Goal: Task Accomplishment & Management: Use online tool/utility

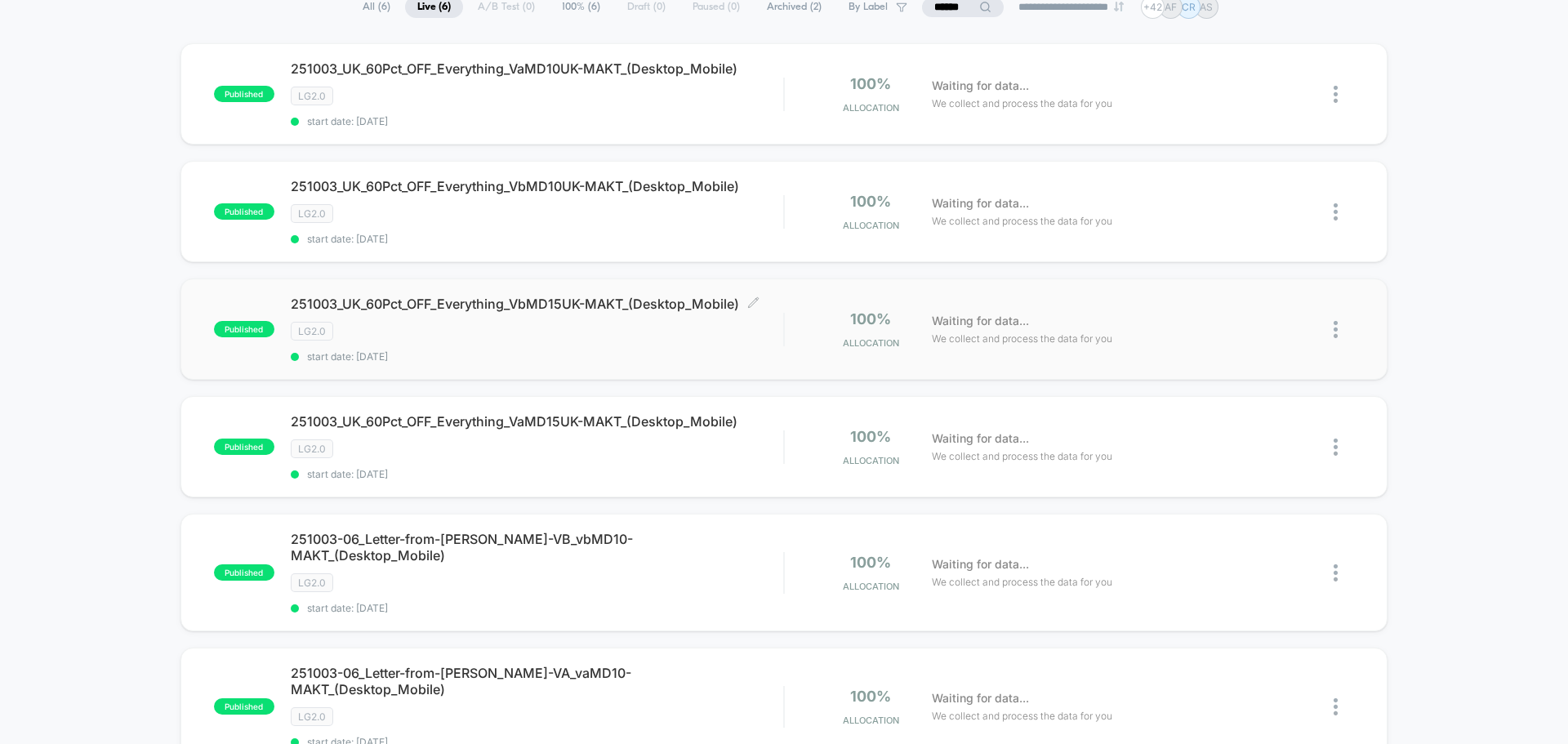
scroll to position [245, 0]
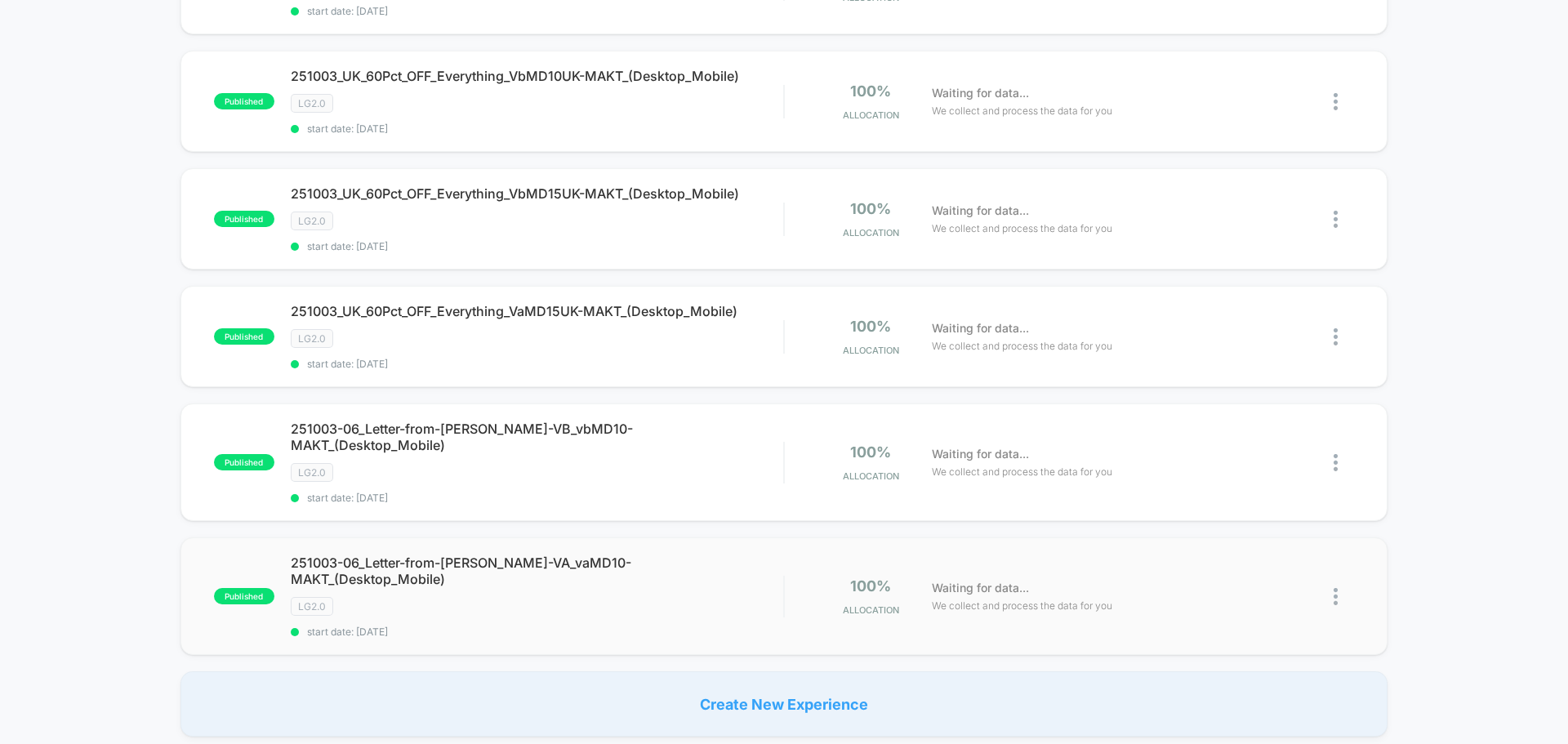
click at [1334, 588] on img at bounding box center [1335, 596] width 4 height 17
click at [1231, 511] on div "Duplicate" at bounding box center [1252, 515] width 147 height 37
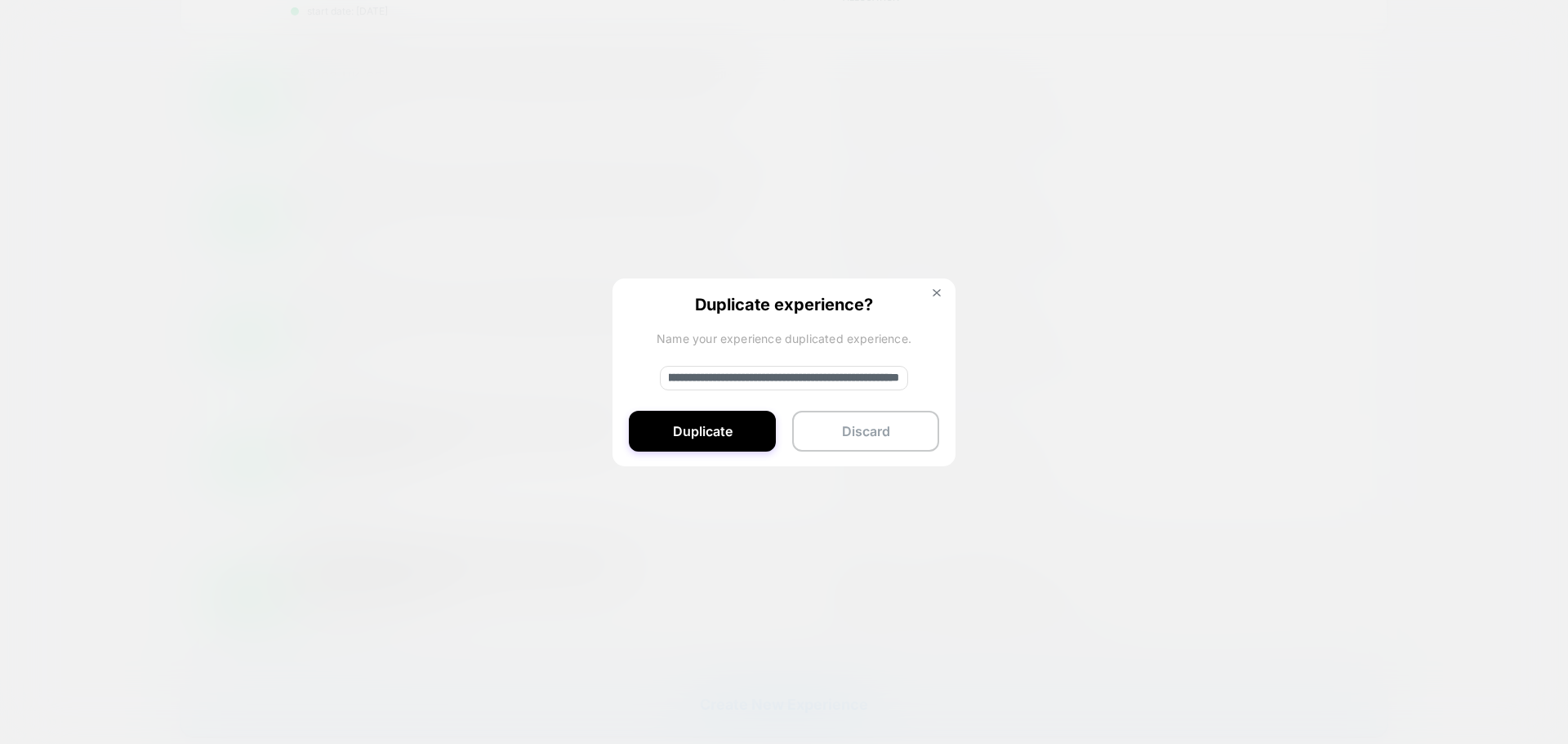
drag, startPoint x: 918, startPoint y: 387, endPoint x: 969, endPoint y: 388, distance: 51.0
click at [1333, 577] on div "**********" at bounding box center [1344, 596] width 20 height 38
paste input
type input "**********"
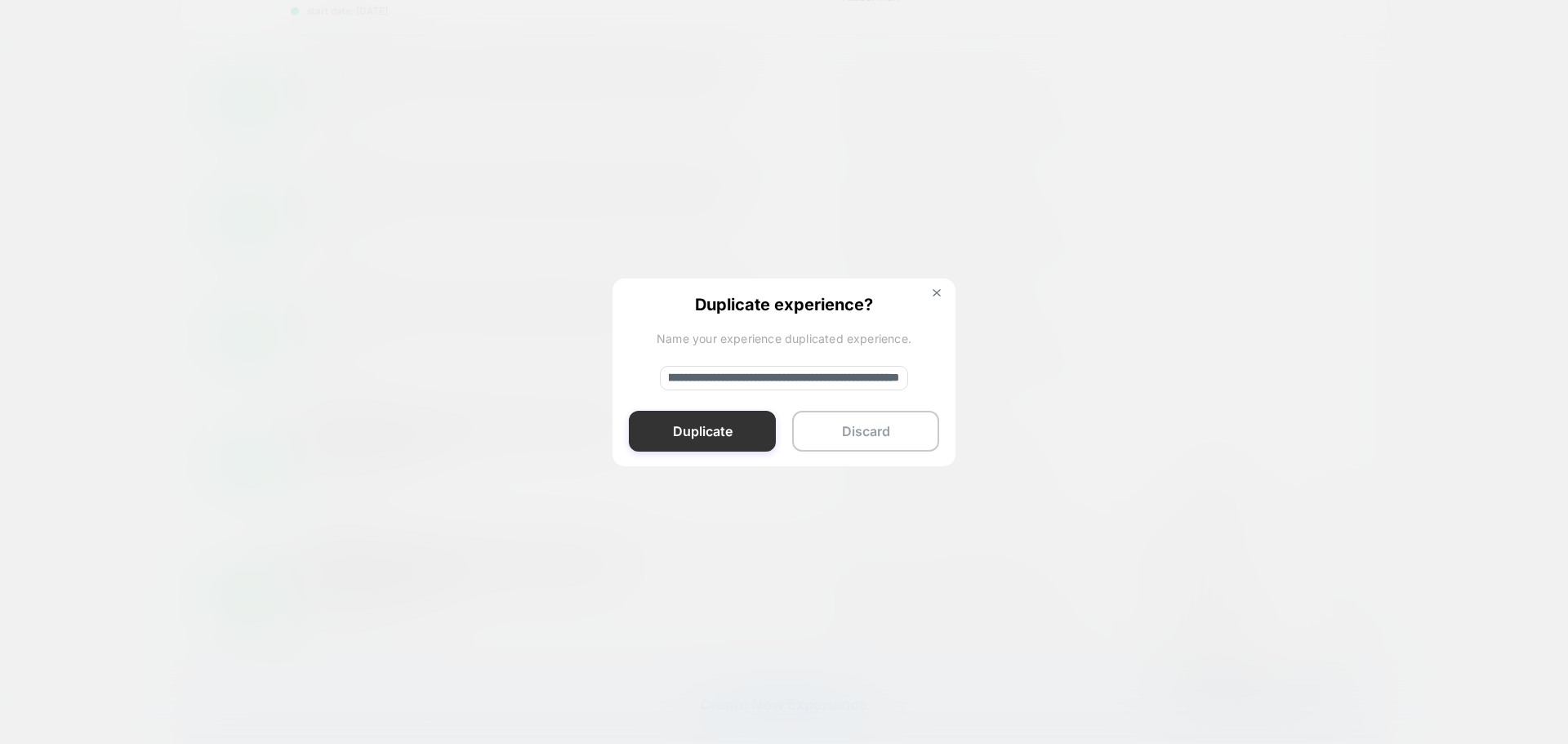
click at [727, 419] on button "Duplicate" at bounding box center [702, 431] width 147 height 40
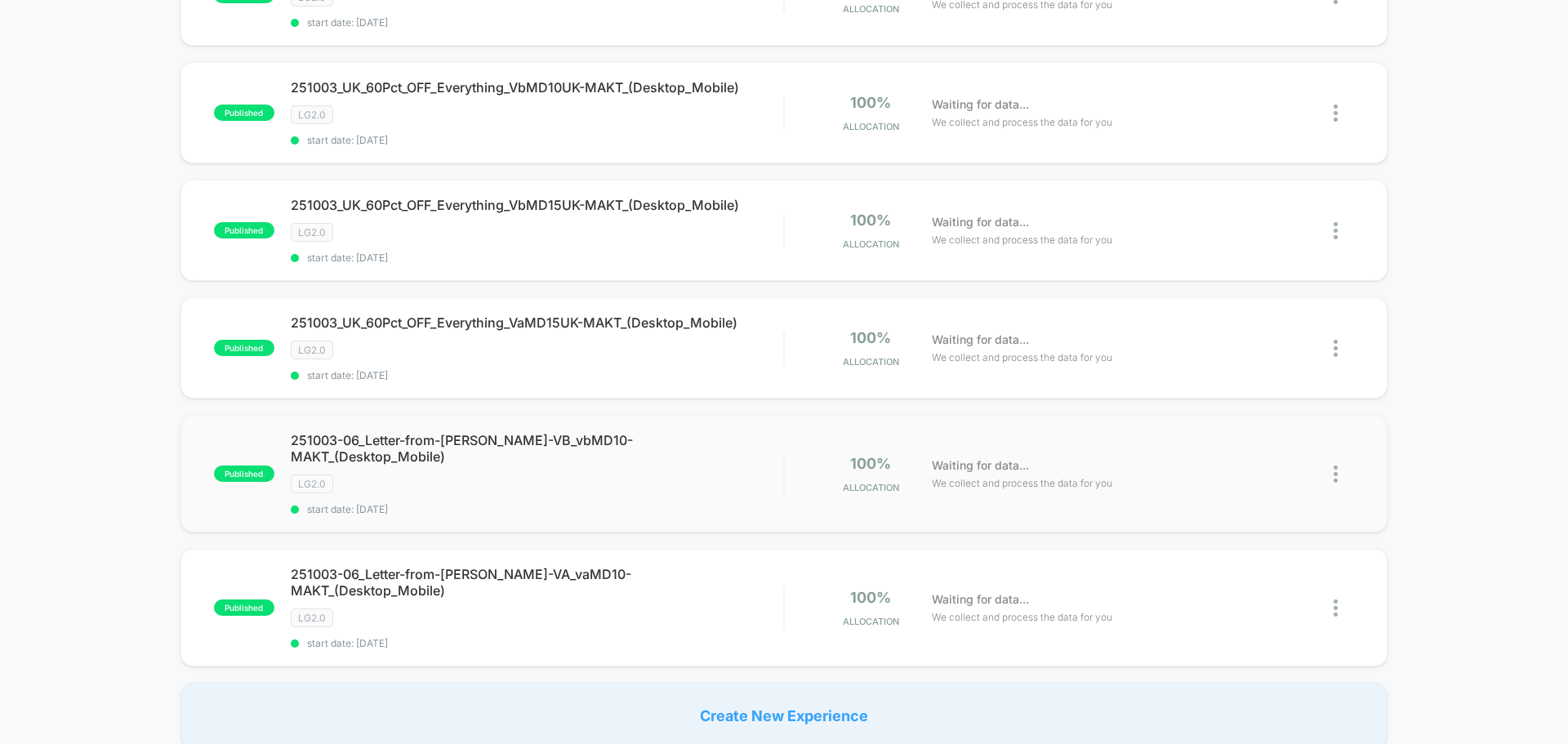
scroll to position [490, 0]
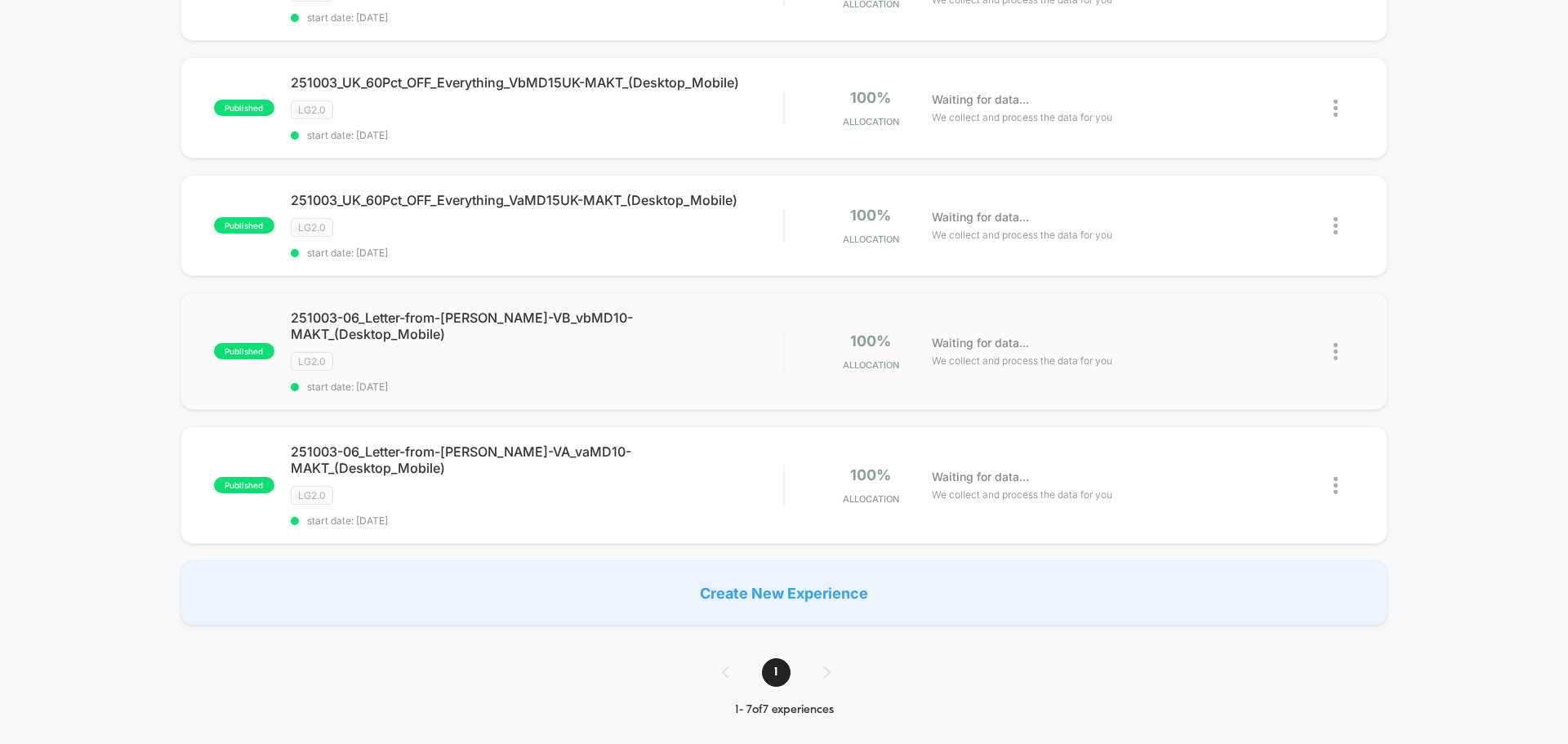
click at [1338, 342] on img at bounding box center [1335, 351] width 4 height 17
click at [1247, 275] on div "Duplicate" at bounding box center [1252, 271] width 147 height 37
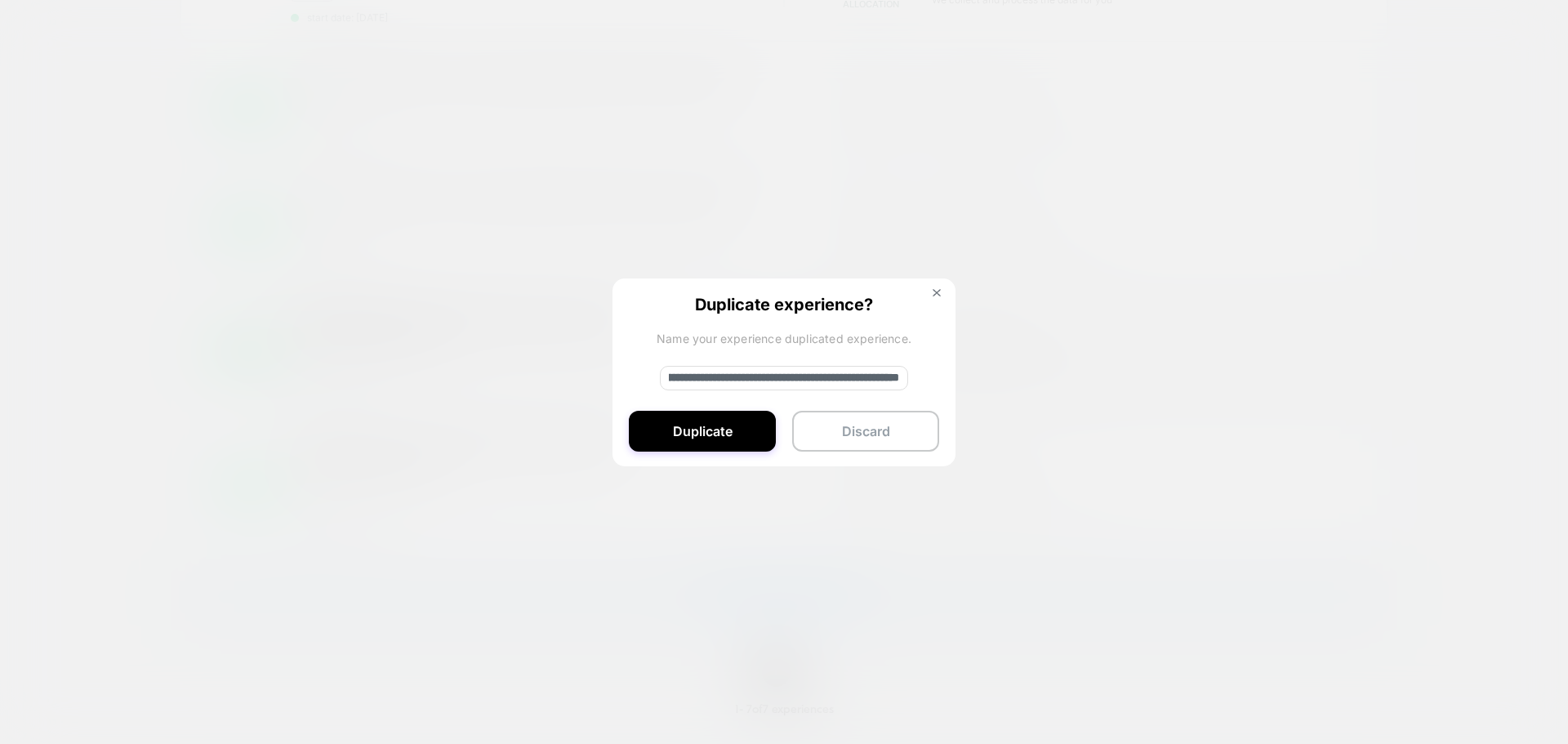
scroll to position [0, 230]
drag, startPoint x: 847, startPoint y: 383, endPoint x: 900, endPoint y: 381, distance: 53.0
click at [900, 381] on input "**********" at bounding box center [784, 378] width 248 height 24
paste input
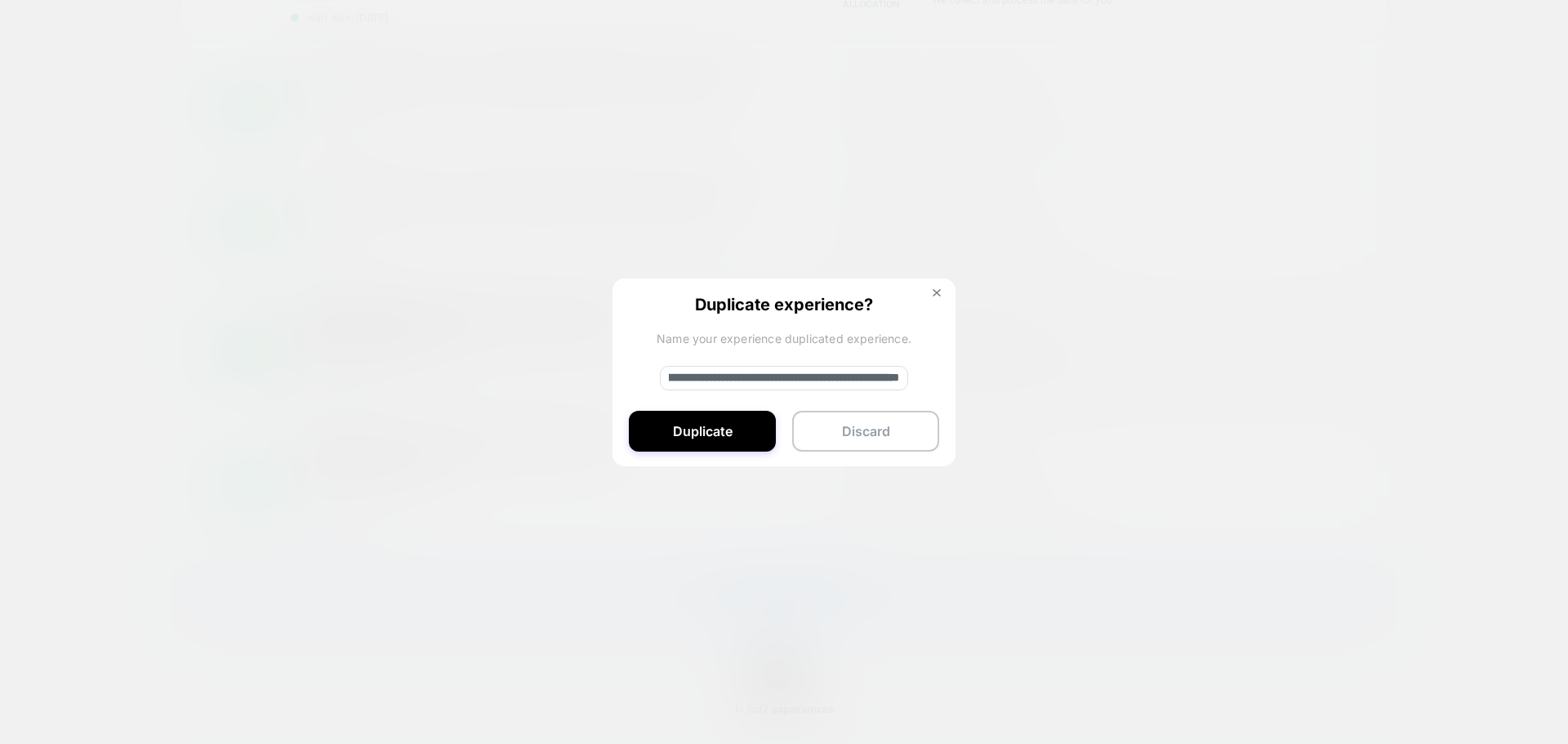
paste input
type input "**********"
click at [745, 425] on button "Duplicate" at bounding box center [702, 431] width 147 height 40
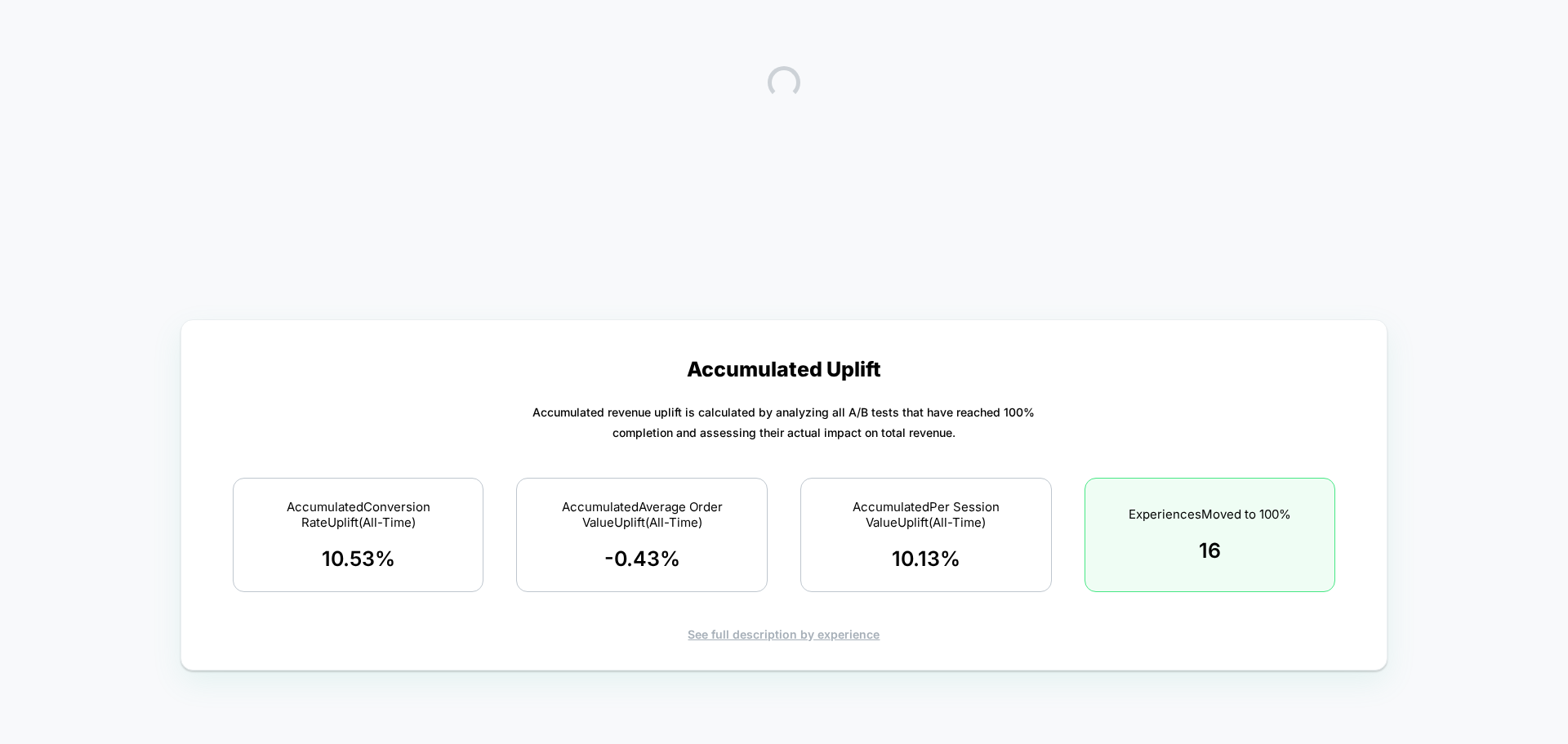
scroll to position [0, 0]
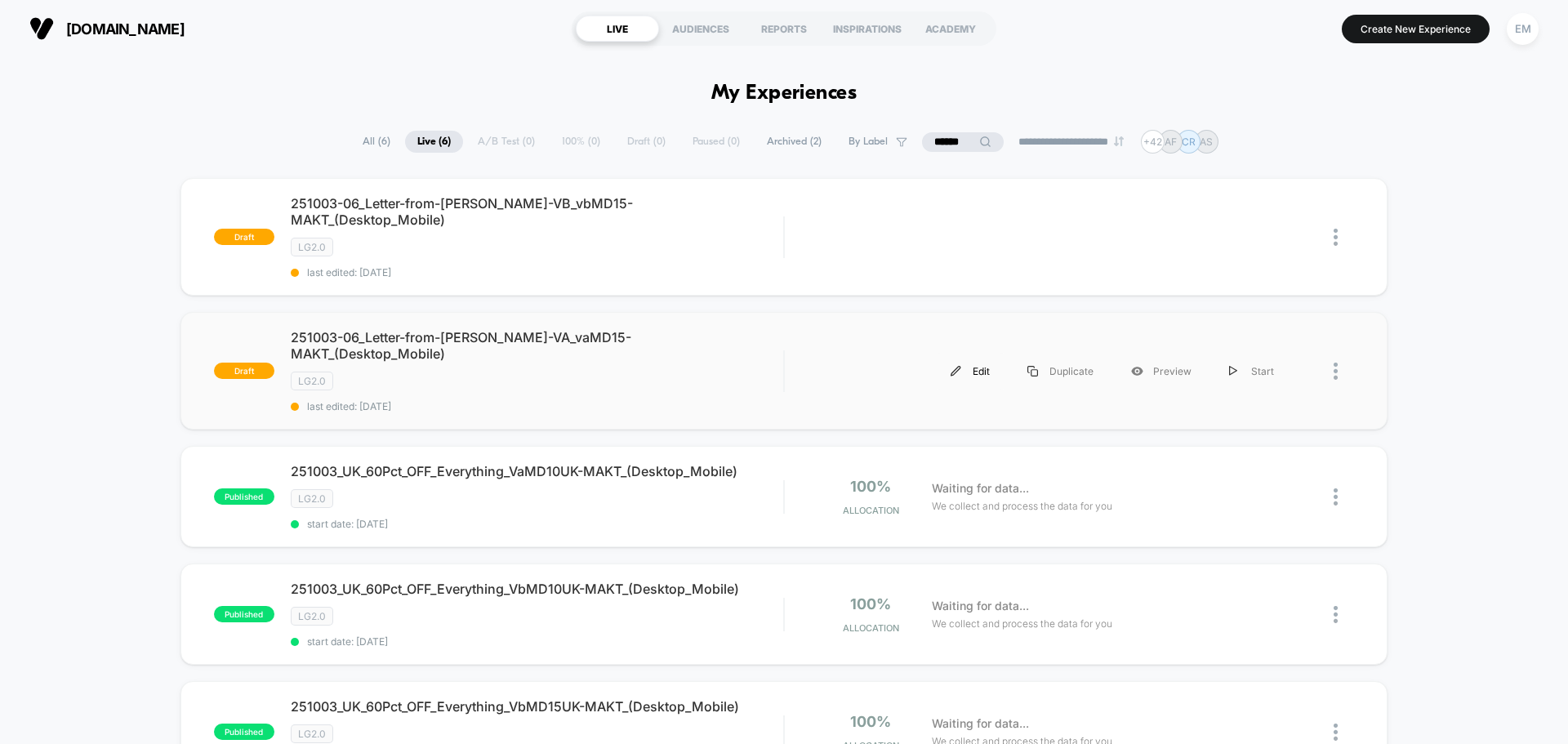
click at [984, 353] on div "Edit" at bounding box center [970, 371] width 77 height 37
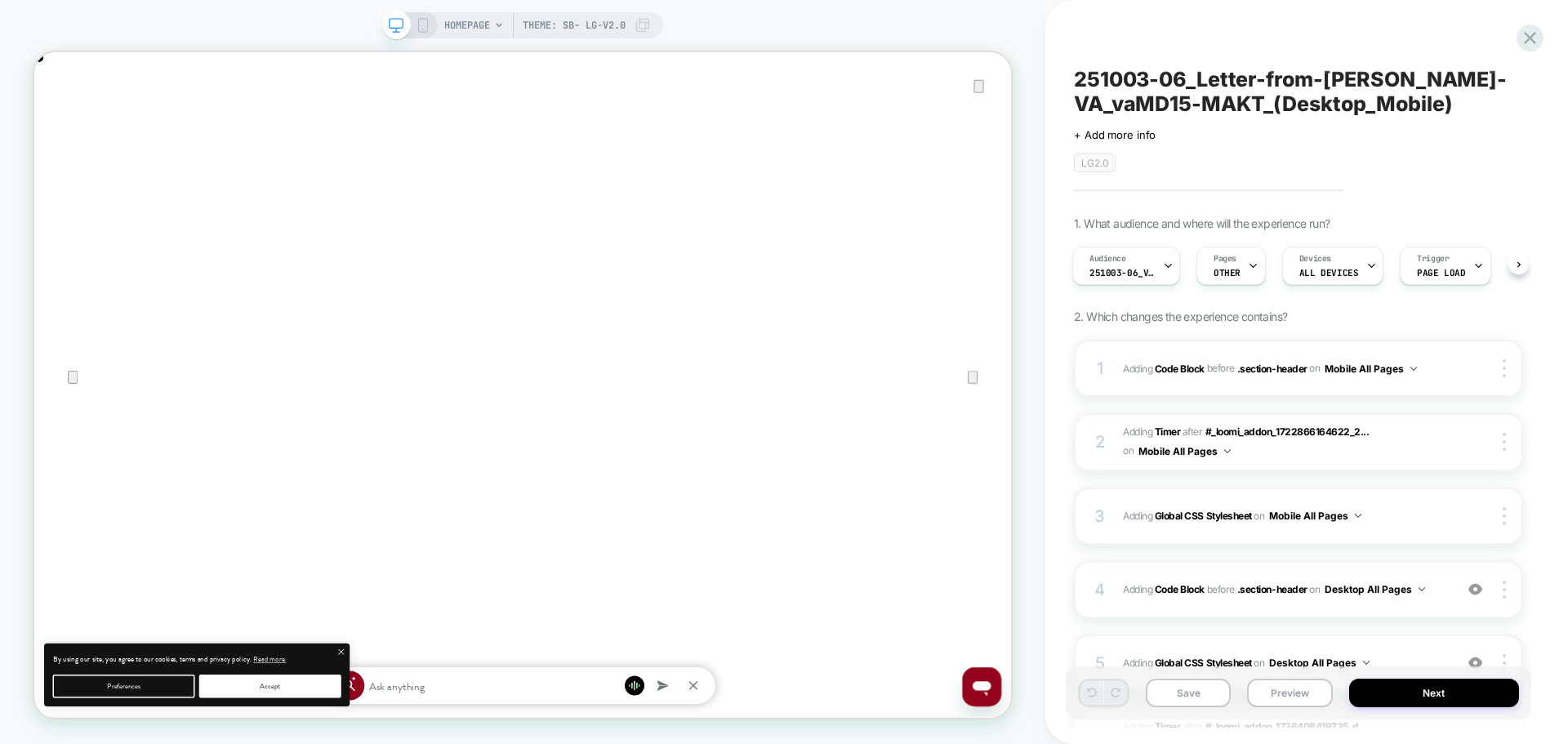
scroll to position [0, 2605]
click at [1128, 277] on span "251003-06_VisitBanner_vaMD10-MAKT" at bounding box center [1122, 272] width 65 height 12
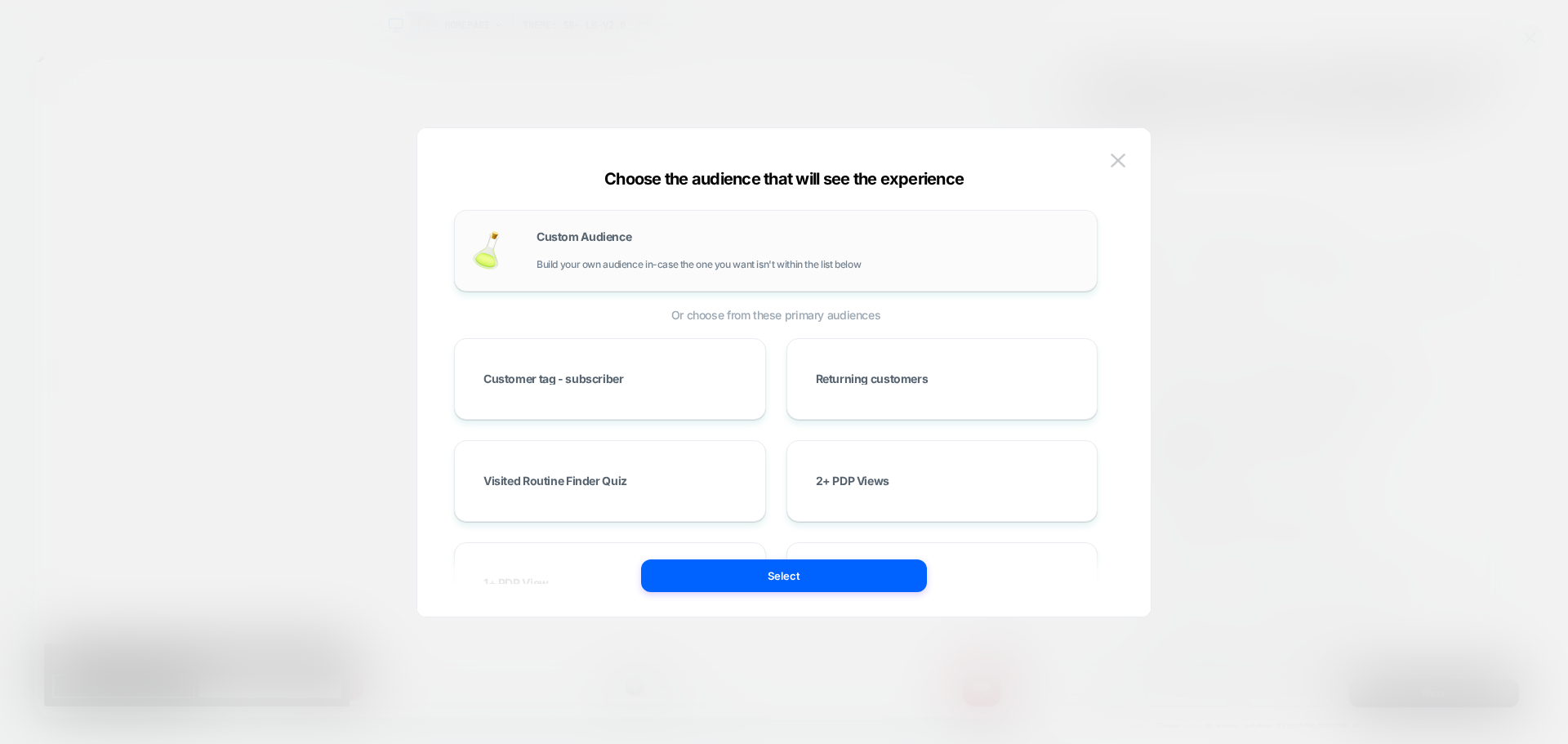
scroll to position [0, 0]
click at [599, 253] on div "Custom Audience Build your own audience in-case the one you want isn't within t…" at bounding box center [808, 251] width 543 height 39
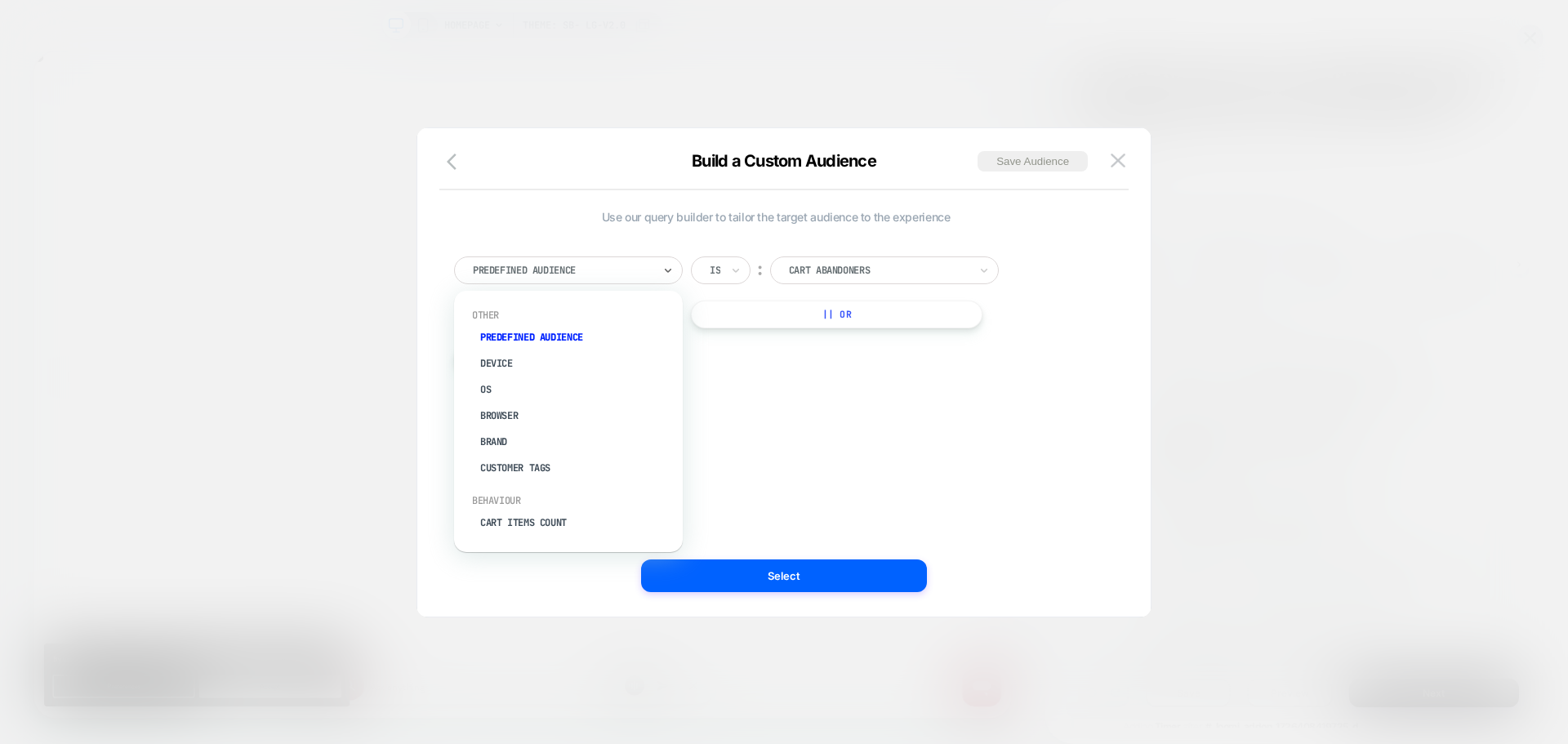
drag, startPoint x: 550, startPoint y: 265, endPoint x: 565, endPoint y: 299, distance: 37.2
click at [550, 266] on div at bounding box center [562, 270] width 180 height 14
type input "*"
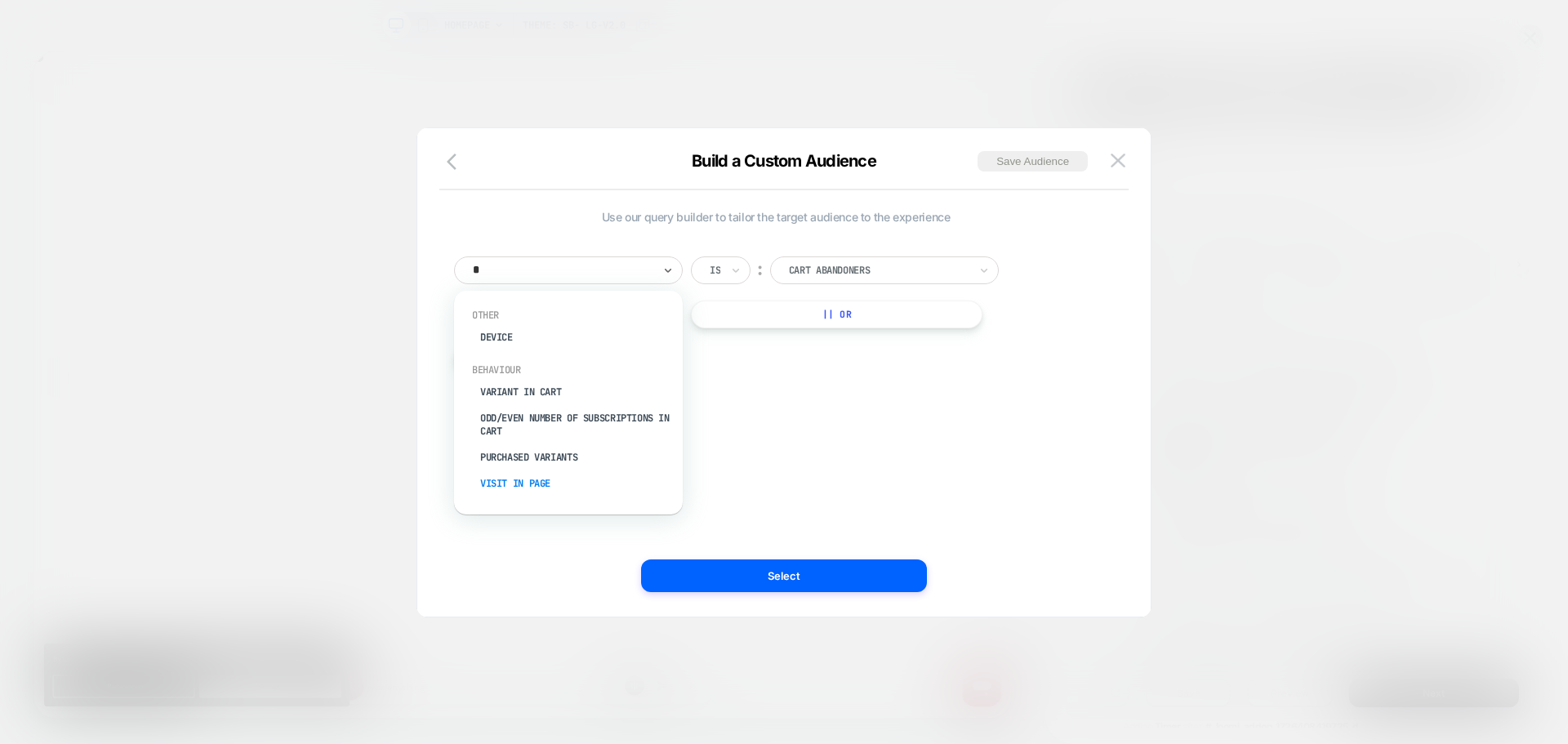
click at [522, 483] on div "Visit In Page" at bounding box center [576, 483] width 213 height 26
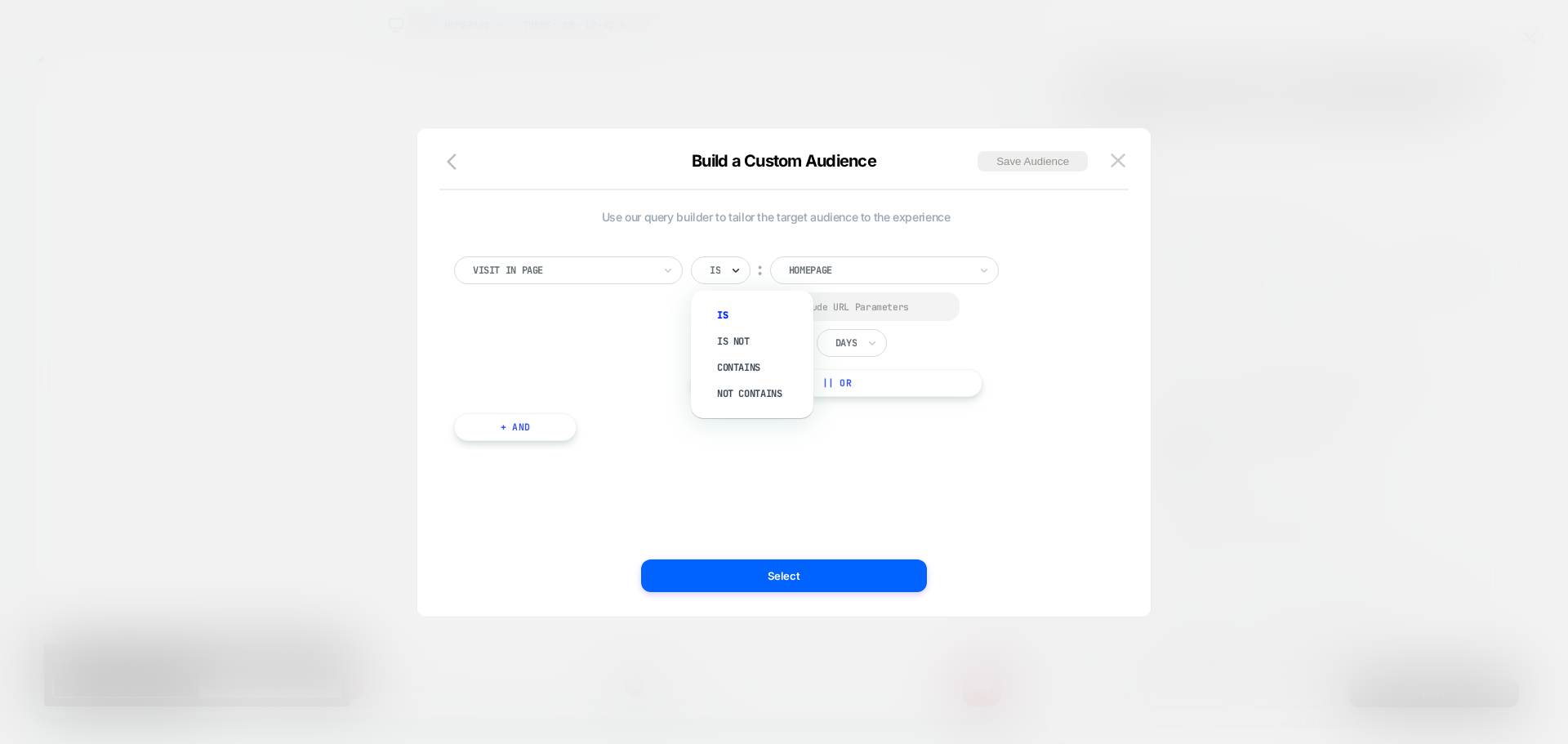
click at [733, 266] on icon at bounding box center [736, 270] width 12 height 16
click at [749, 370] on div "Contains" at bounding box center [760, 367] width 106 height 26
click at [714, 310] on div at bounding box center [713, 306] width 13 height 13
click at [807, 340] on input "*" at bounding box center [788, 343] width 41 height 23
type input "*"
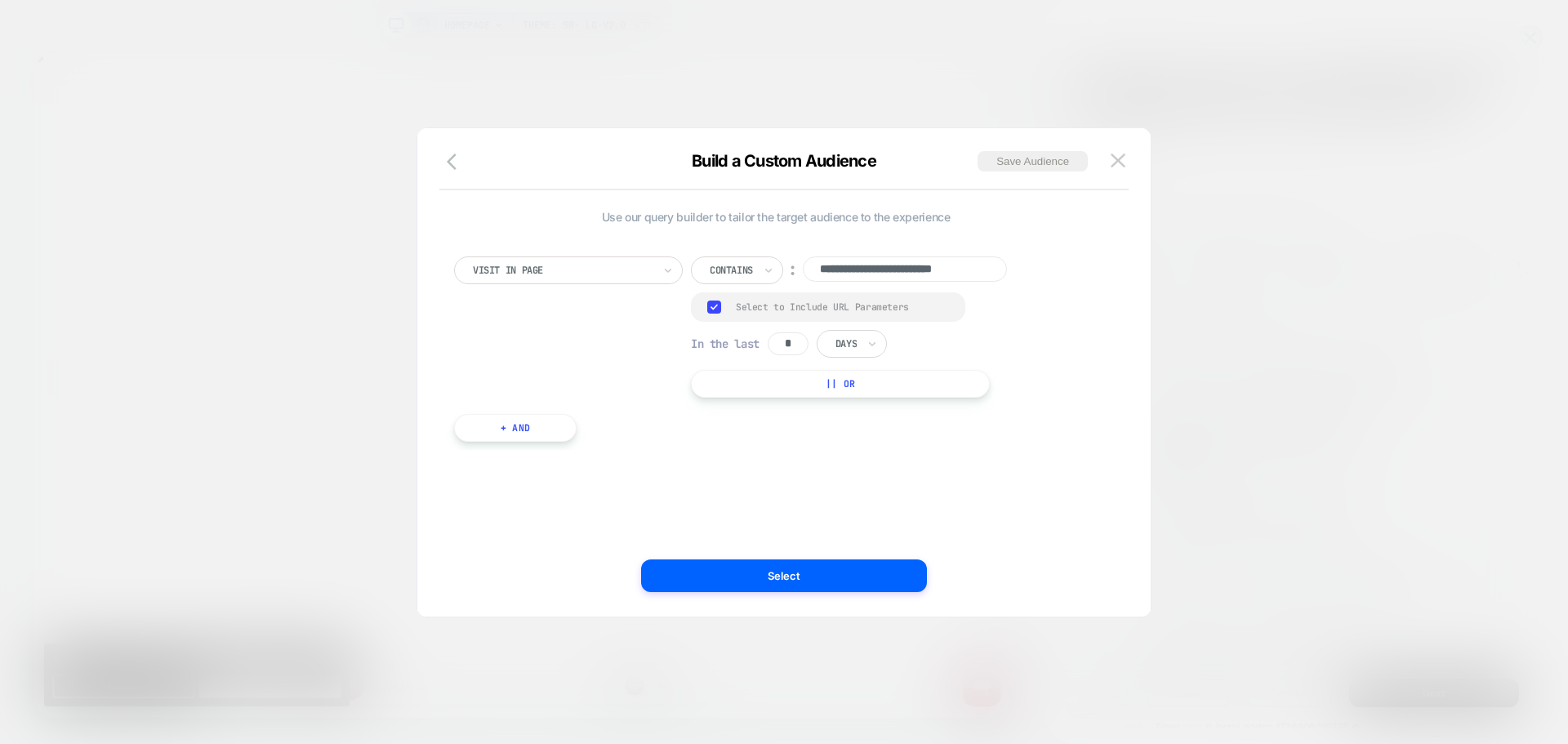
click at [856, 350] on div at bounding box center [846, 343] width 21 height 14
click at [848, 391] on div "Hours" at bounding box center [889, 388] width 106 height 26
click at [884, 269] on input "**********" at bounding box center [905, 269] width 204 height 25
paste input "******"
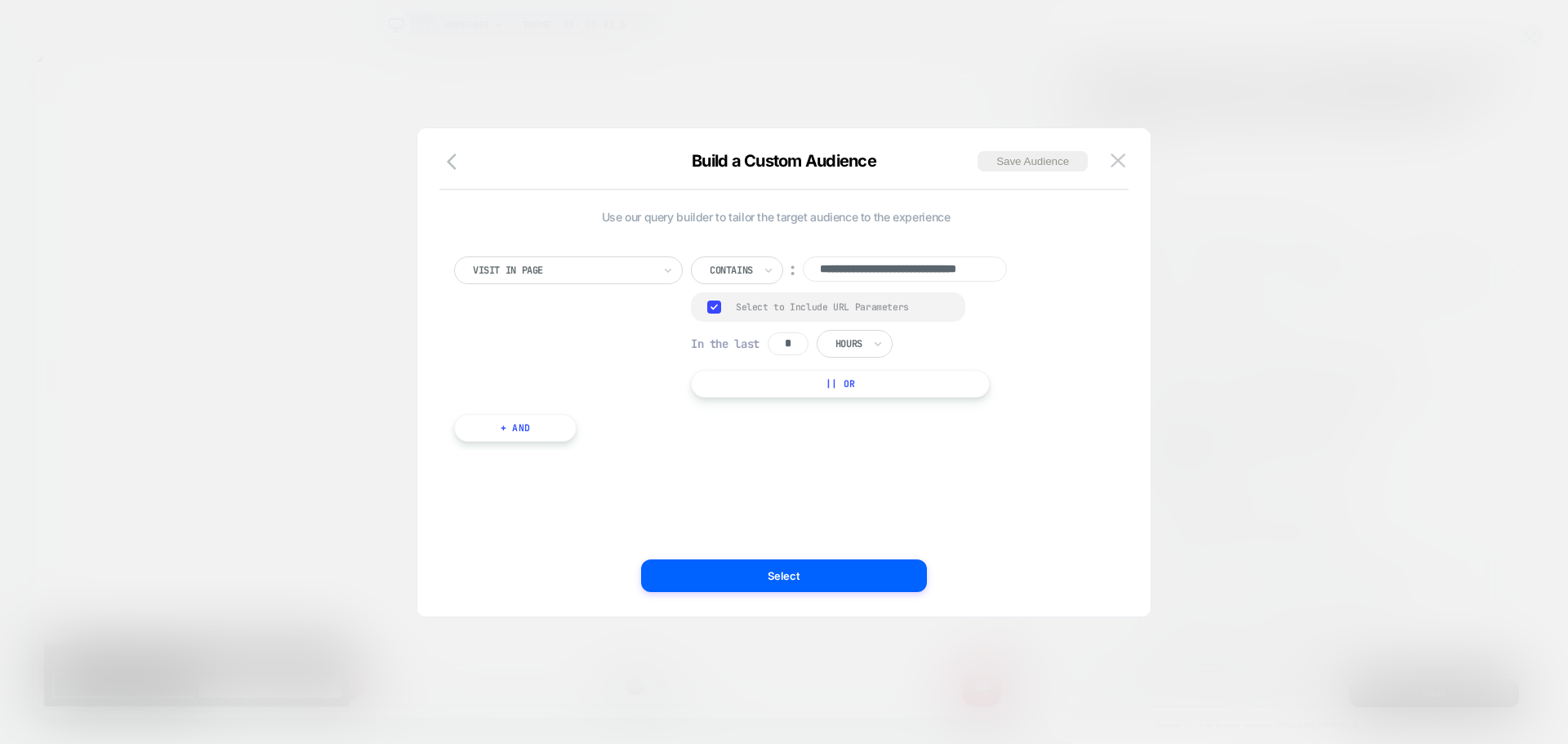
scroll to position [0, 0]
click at [886, 264] on input "**********" at bounding box center [905, 269] width 204 height 25
paste input
type input "**********"
click at [766, 445] on div "**********" at bounding box center [776, 341] width 660 height 218
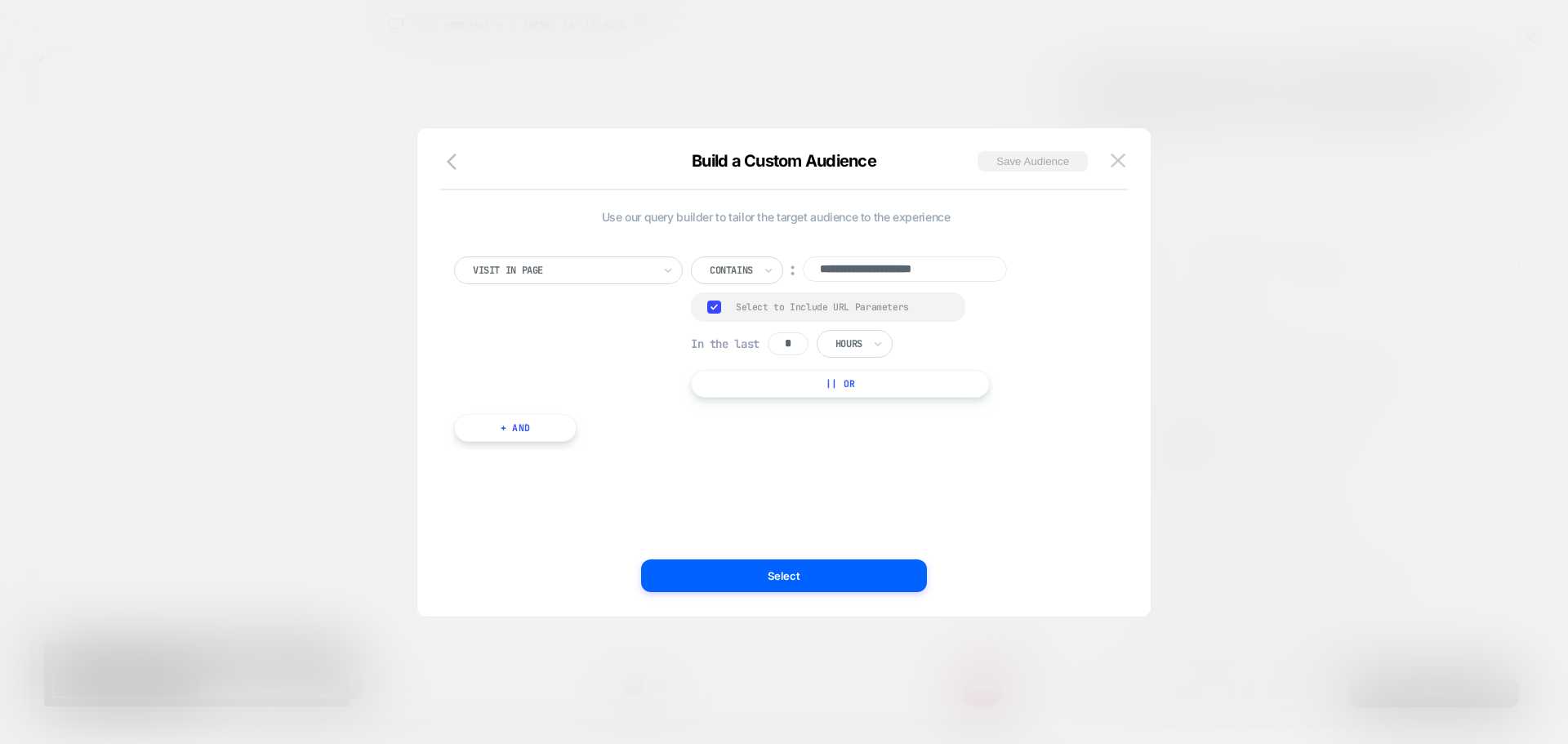
click at [1063, 164] on button "Save Audience" at bounding box center [1032, 161] width 111 height 20
click at [1063, 164] on div "Build a Custom Audience Save Audience" at bounding box center [783, 170] width 733 height 39
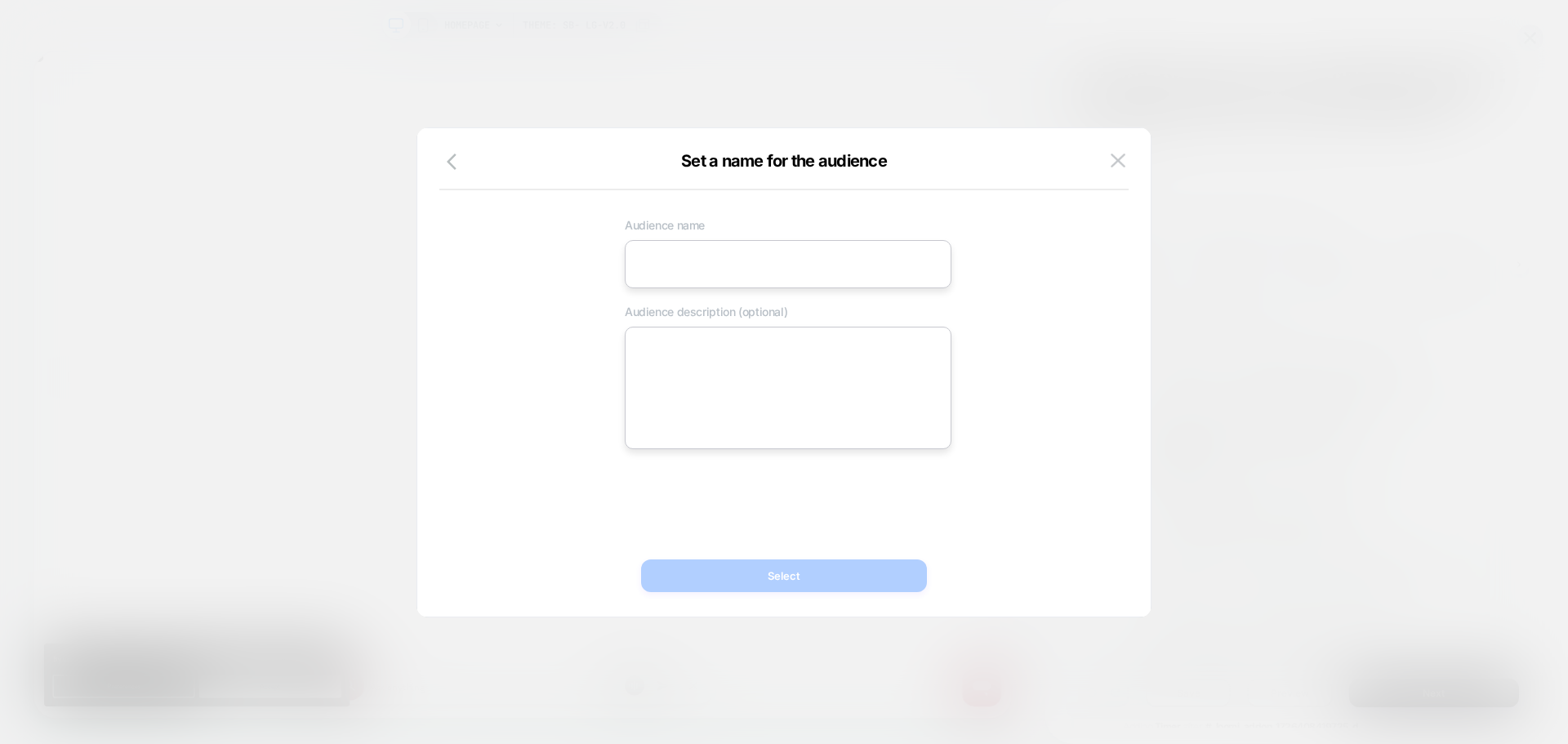
click at [714, 264] on input at bounding box center [787, 264] width 327 height 48
paste input "**********"
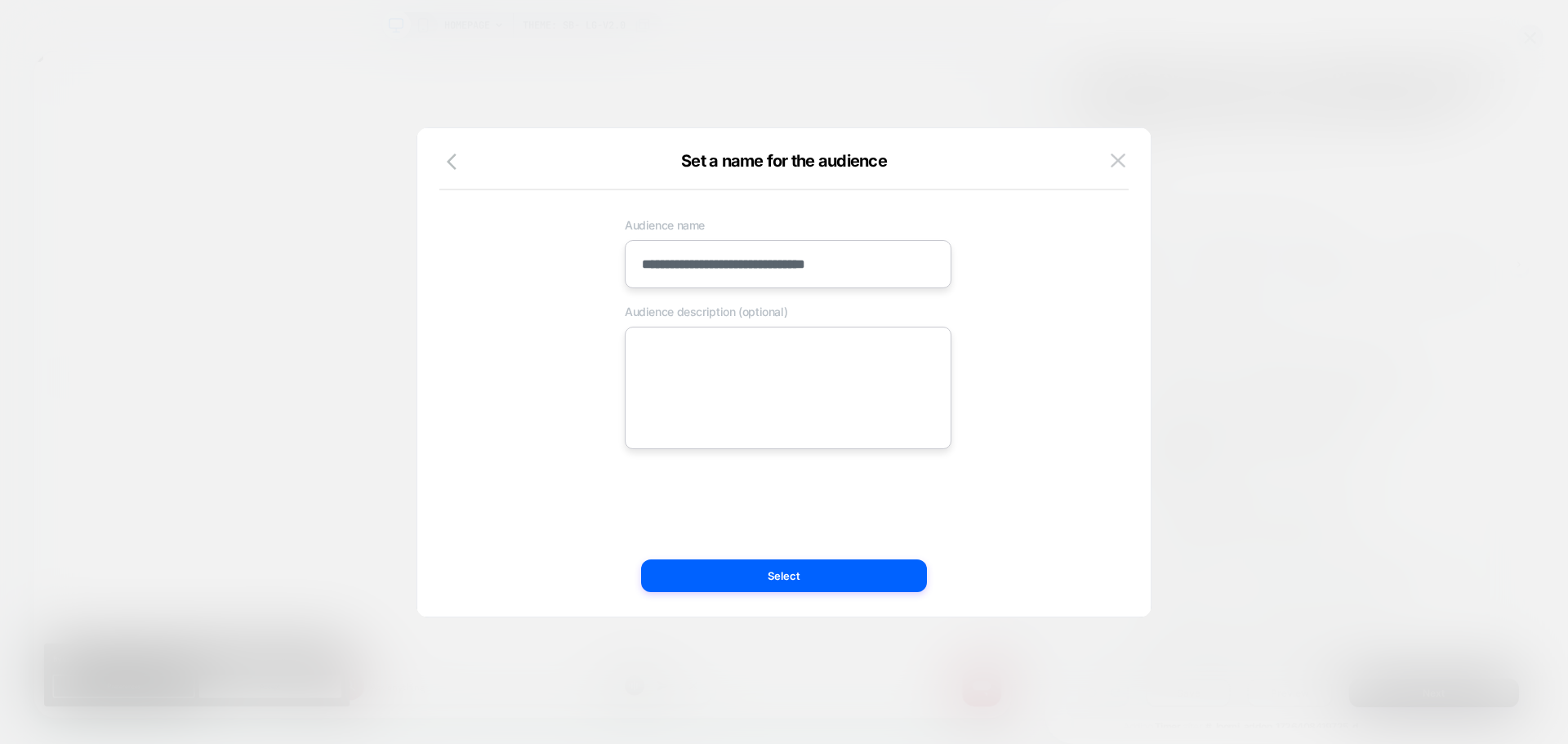
type input "**********"
click at [659, 322] on div "**********" at bounding box center [788, 330] width 644 height 240
click at [662, 342] on textarea at bounding box center [787, 387] width 327 height 122
paste textarea "**********"
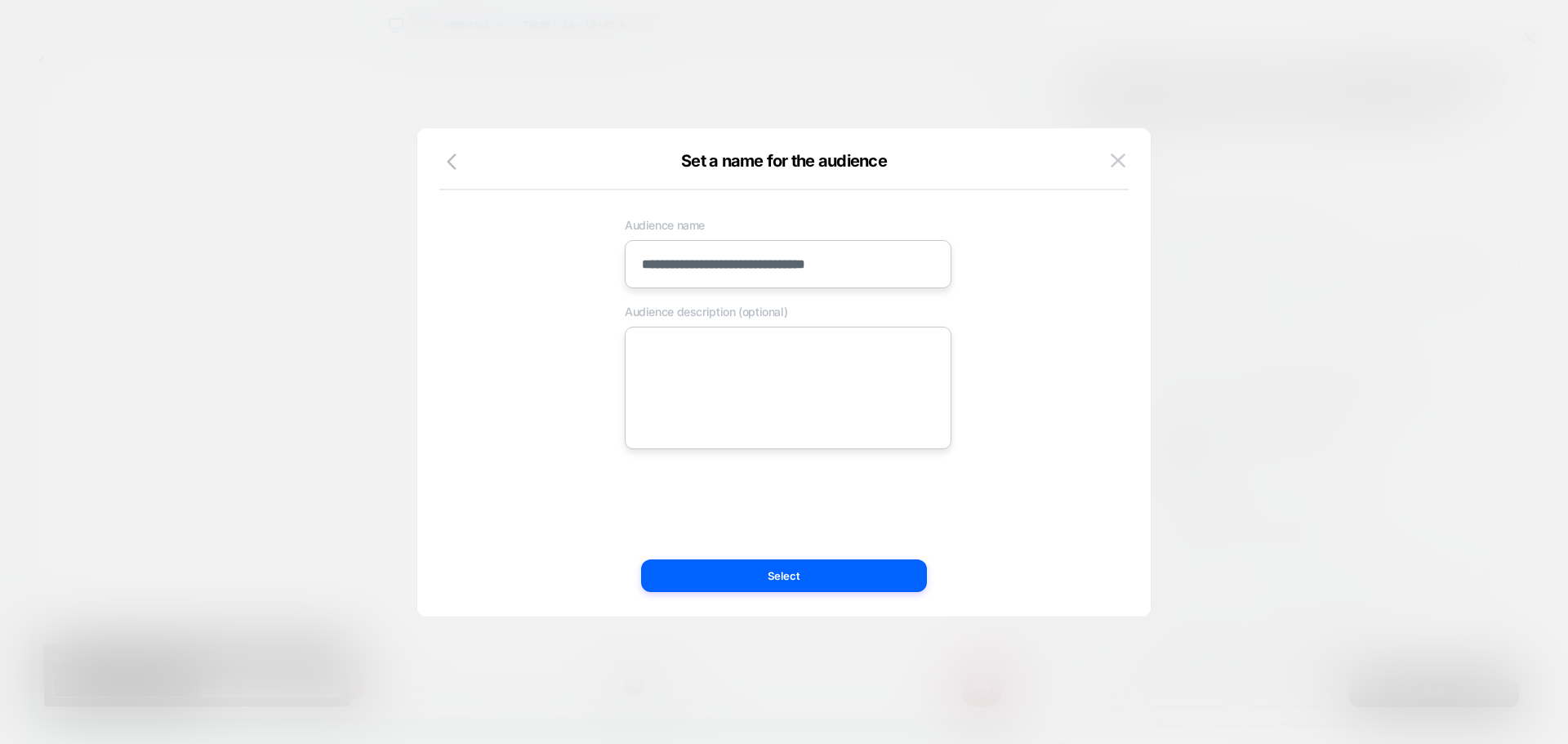
type textarea "*"
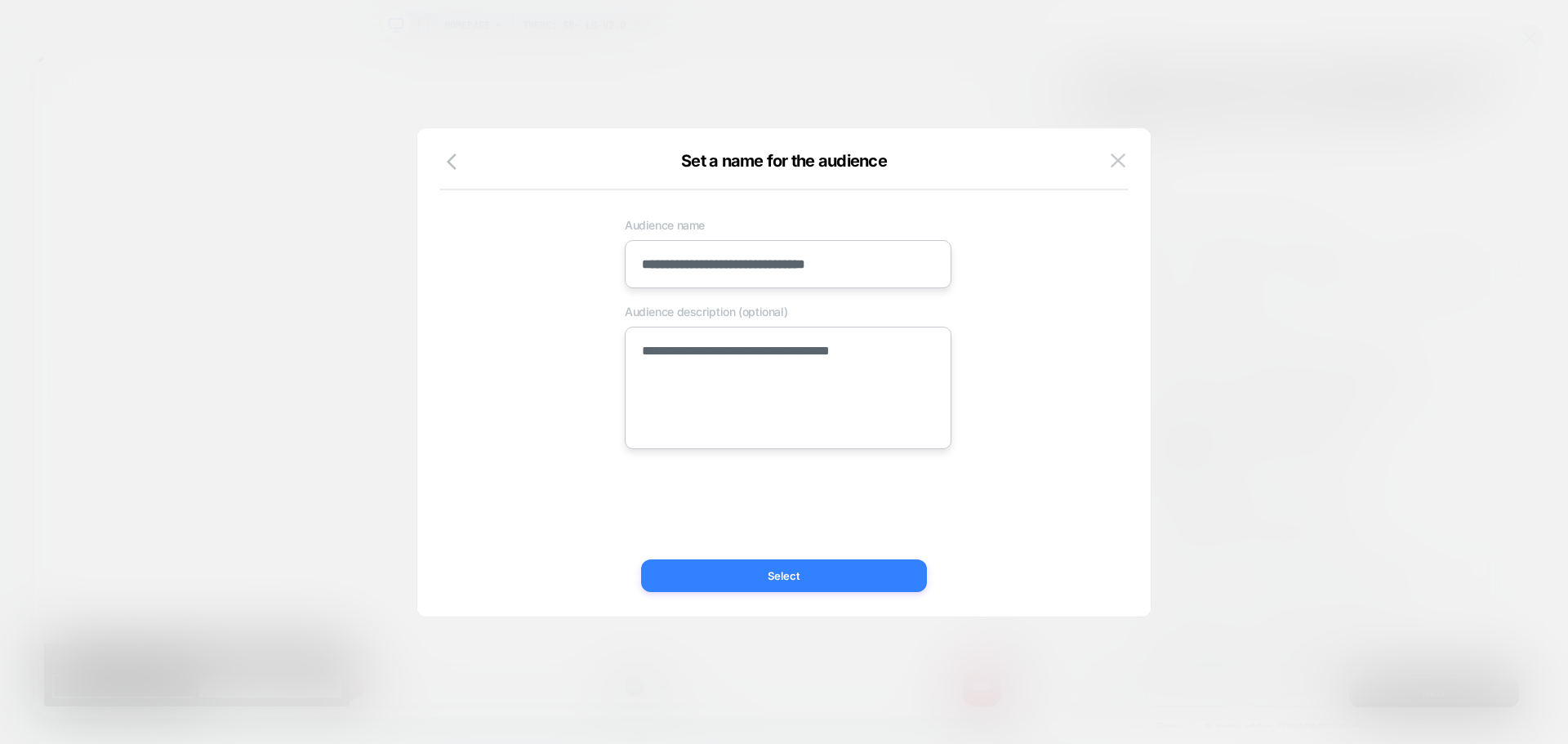
type textarea "**********"
click at [717, 569] on button "Select" at bounding box center [784, 575] width 286 height 33
type textarea "*"
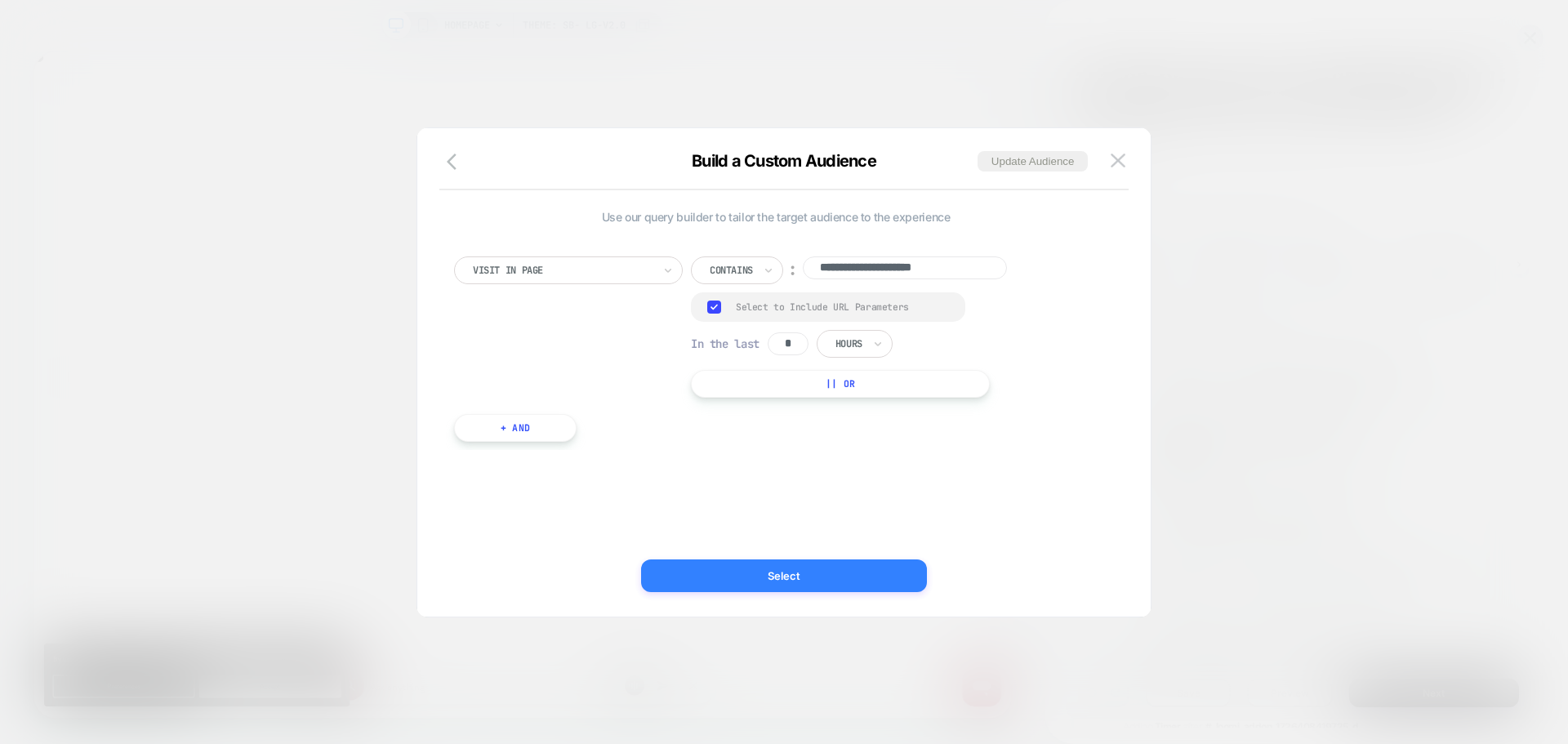
click at [676, 572] on button "Select" at bounding box center [784, 575] width 286 height 33
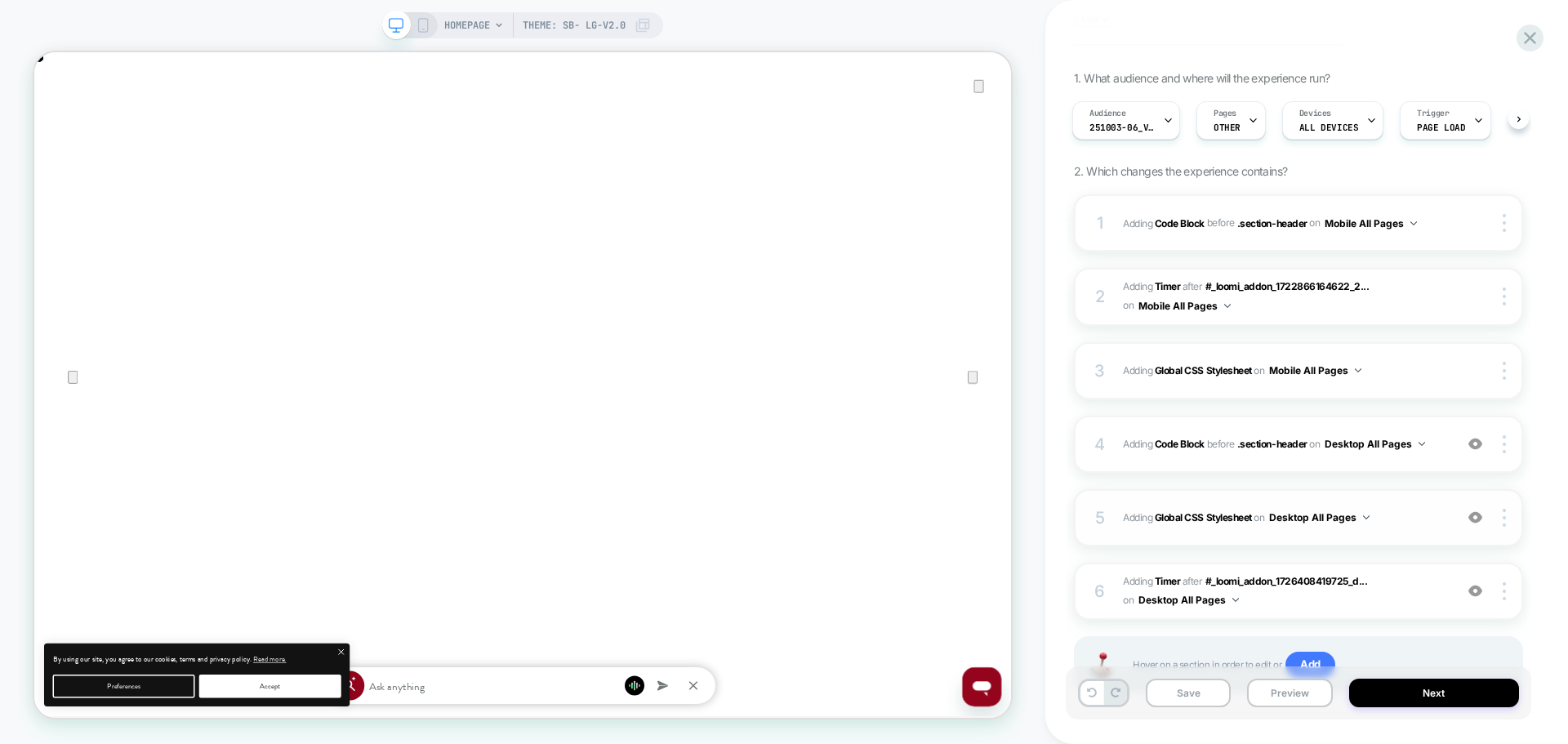
scroll to position [217, 0]
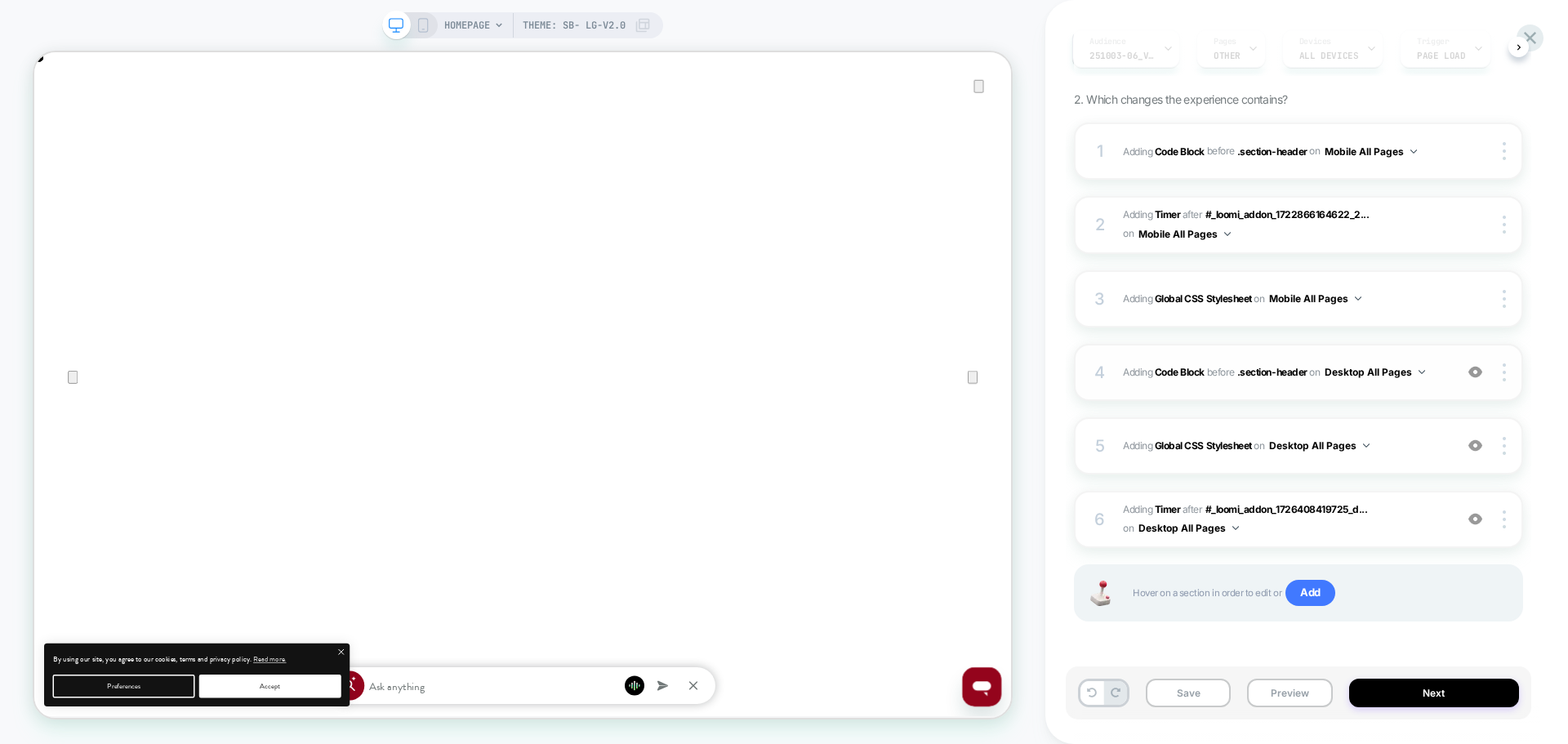
click at [1339, 390] on div "4 Adding Code Block BEFORE .section-header .section-header on Desktop All Pages…" at bounding box center [1299, 372] width 449 height 57
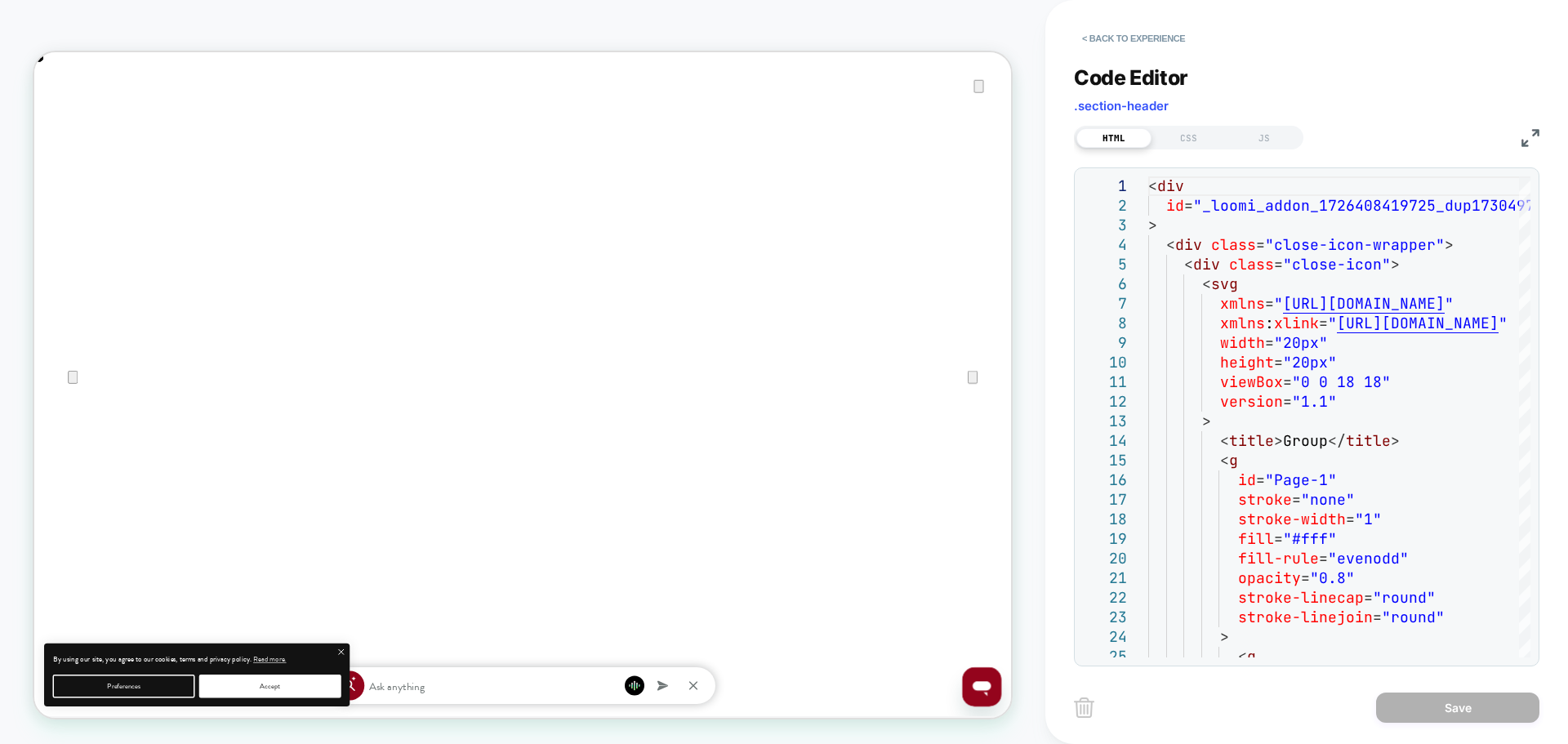
click at [1532, 139] on img at bounding box center [1530, 137] width 18 height 18
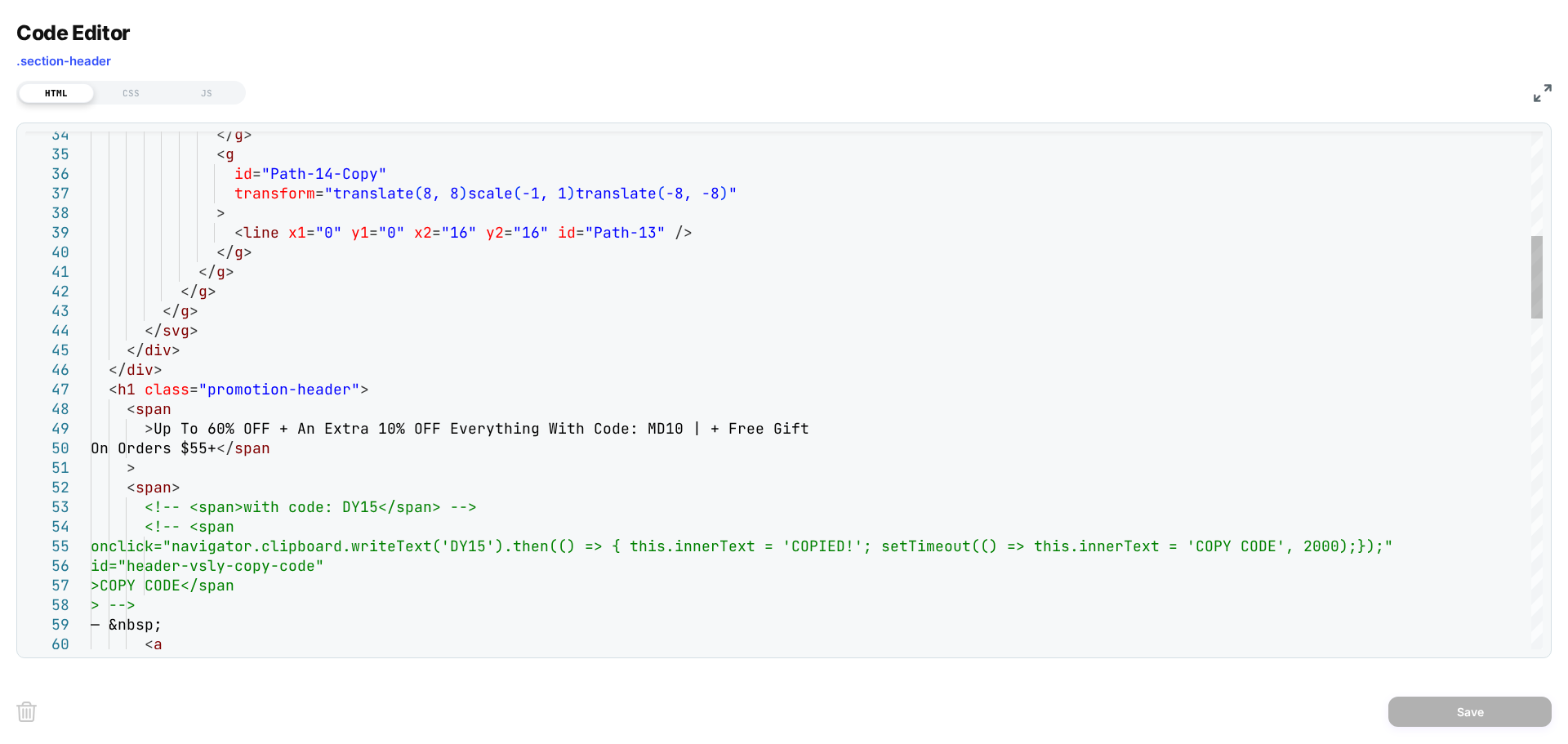
scroll to position [0, 0]
type textarea "**********"
click at [1422, 704] on button "Save" at bounding box center [1470, 711] width 164 height 30
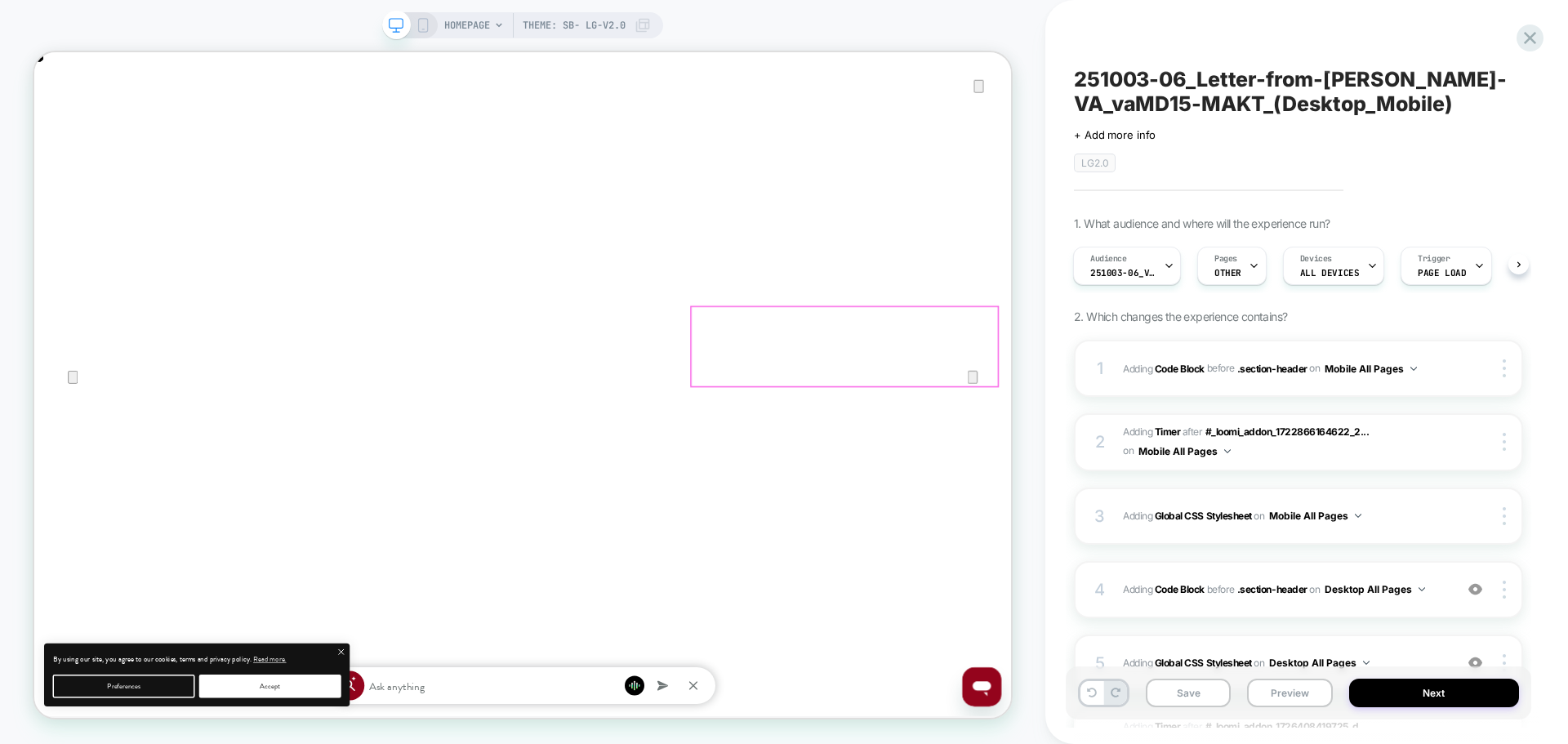
scroll to position [0, 1302]
click at [1392, 688] on button "Next" at bounding box center [1435, 693] width 170 height 29
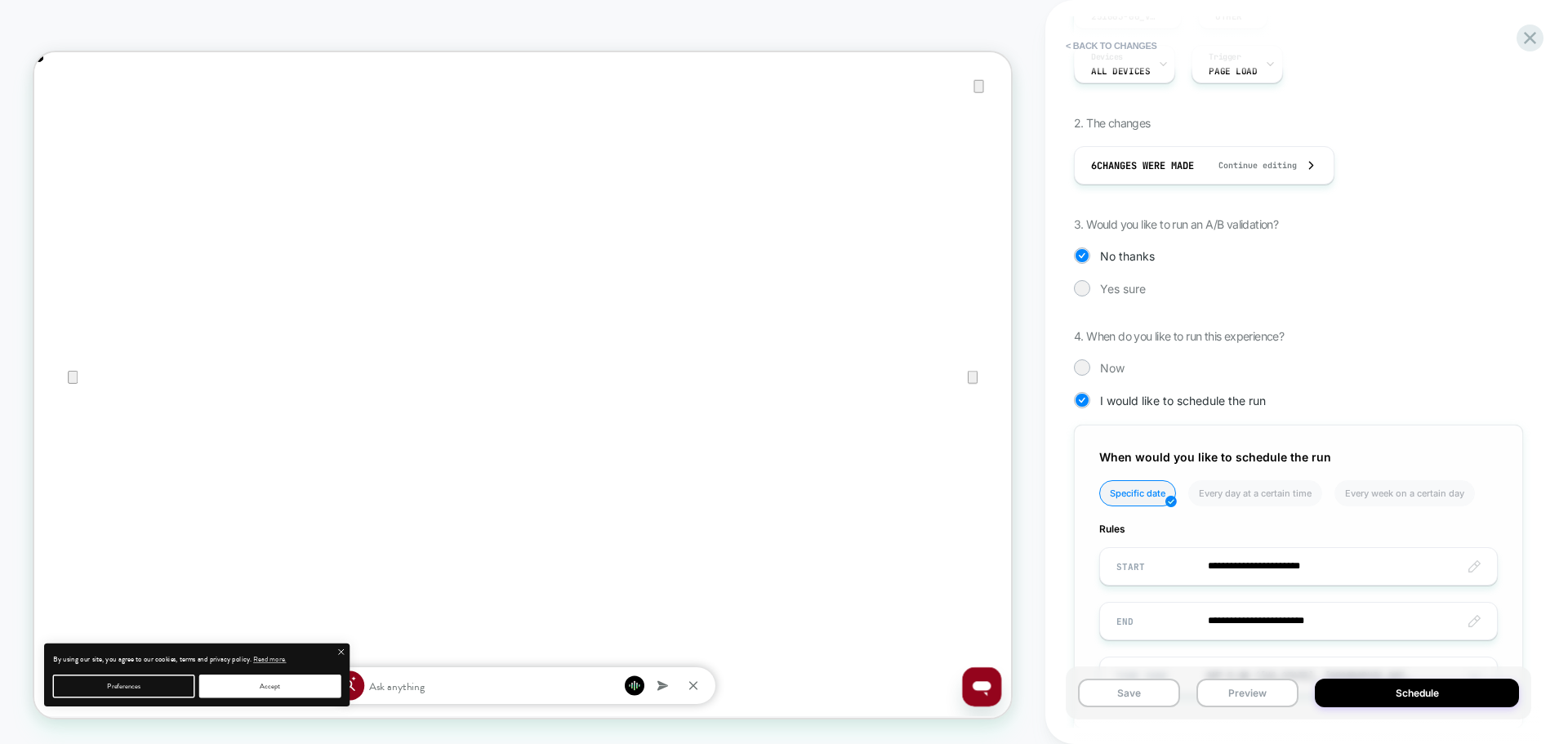
scroll to position [371, 0]
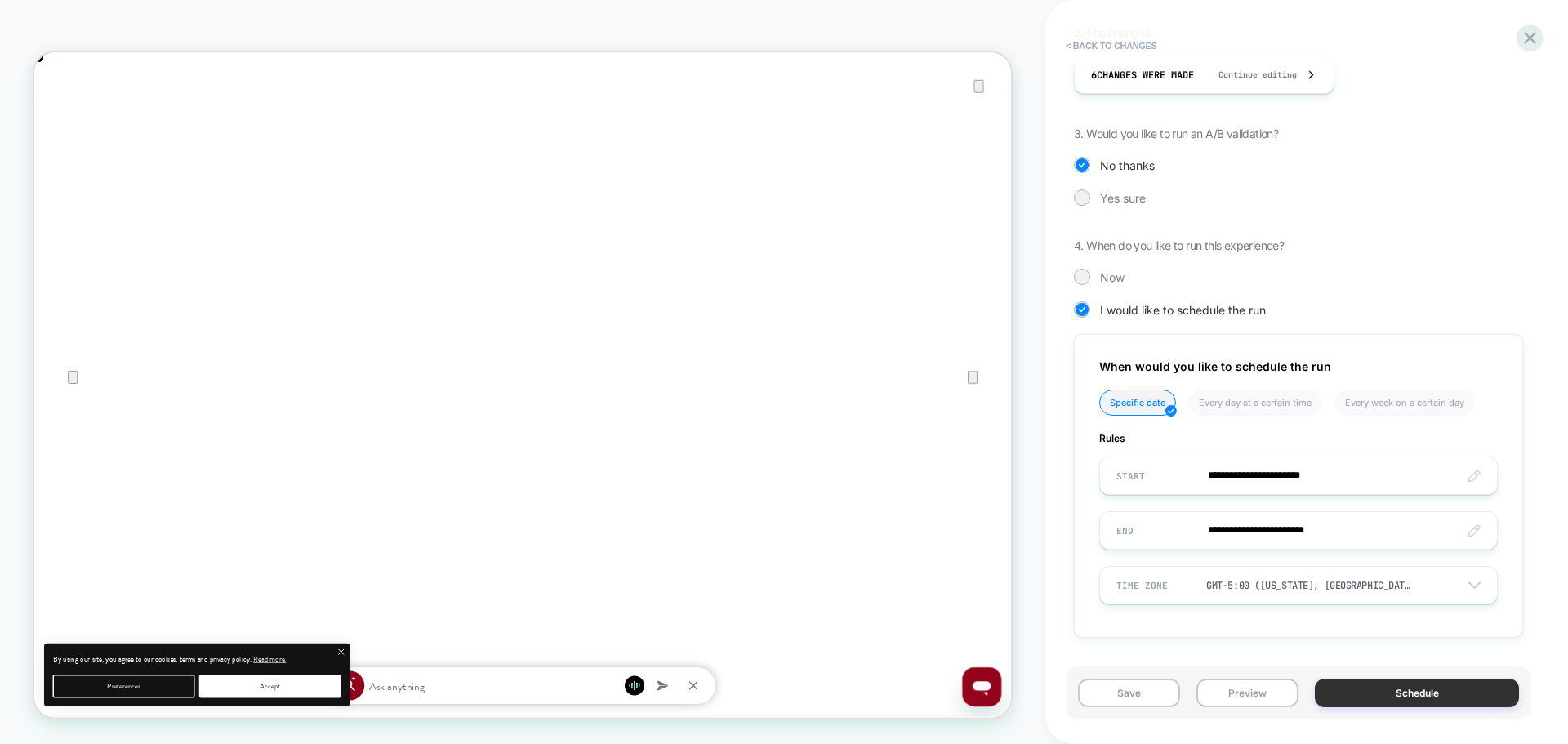
click at [1357, 693] on button "Schedule" at bounding box center [1417, 693] width 204 height 29
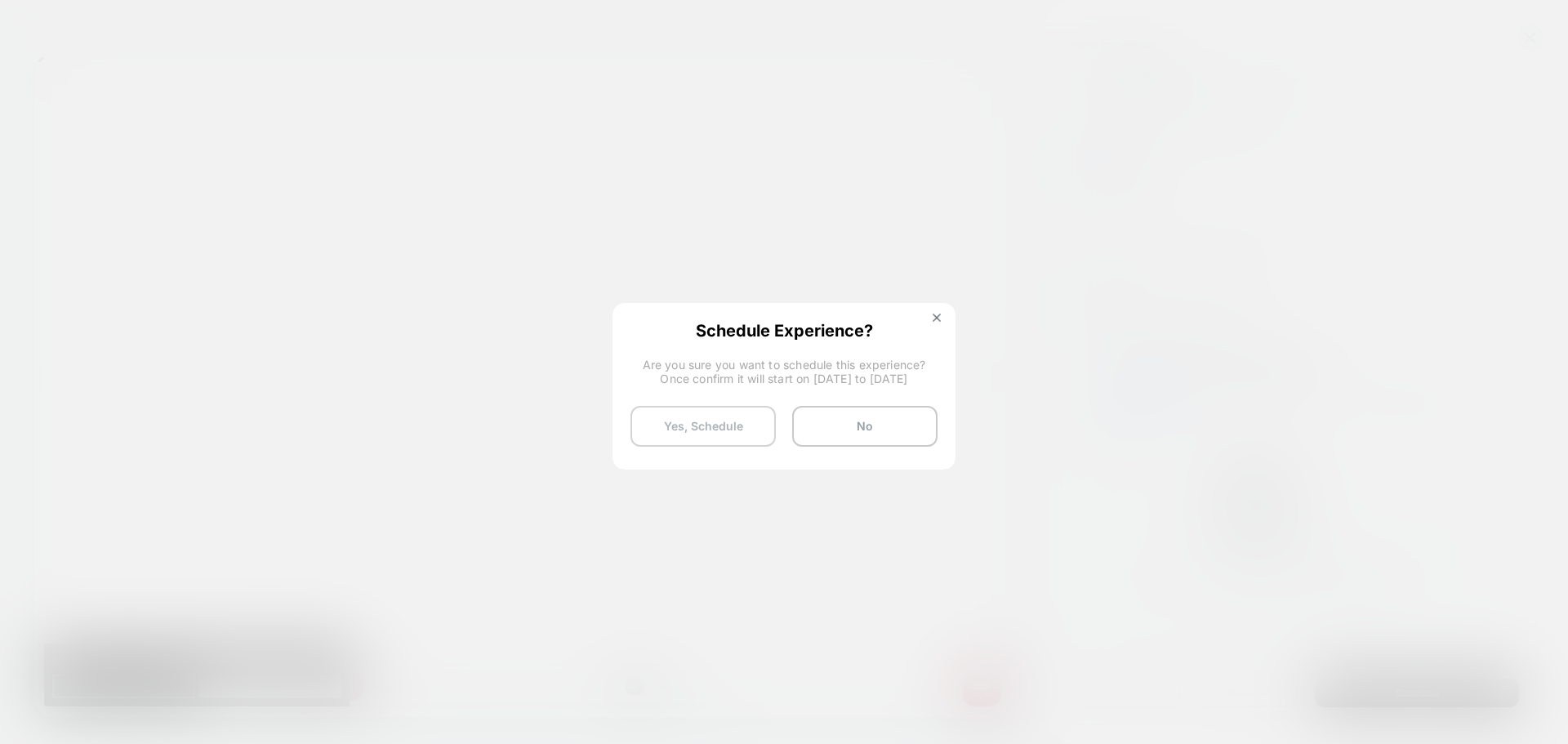
click at [661, 419] on button "Yes, Schedule" at bounding box center [703, 426] width 145 height 40
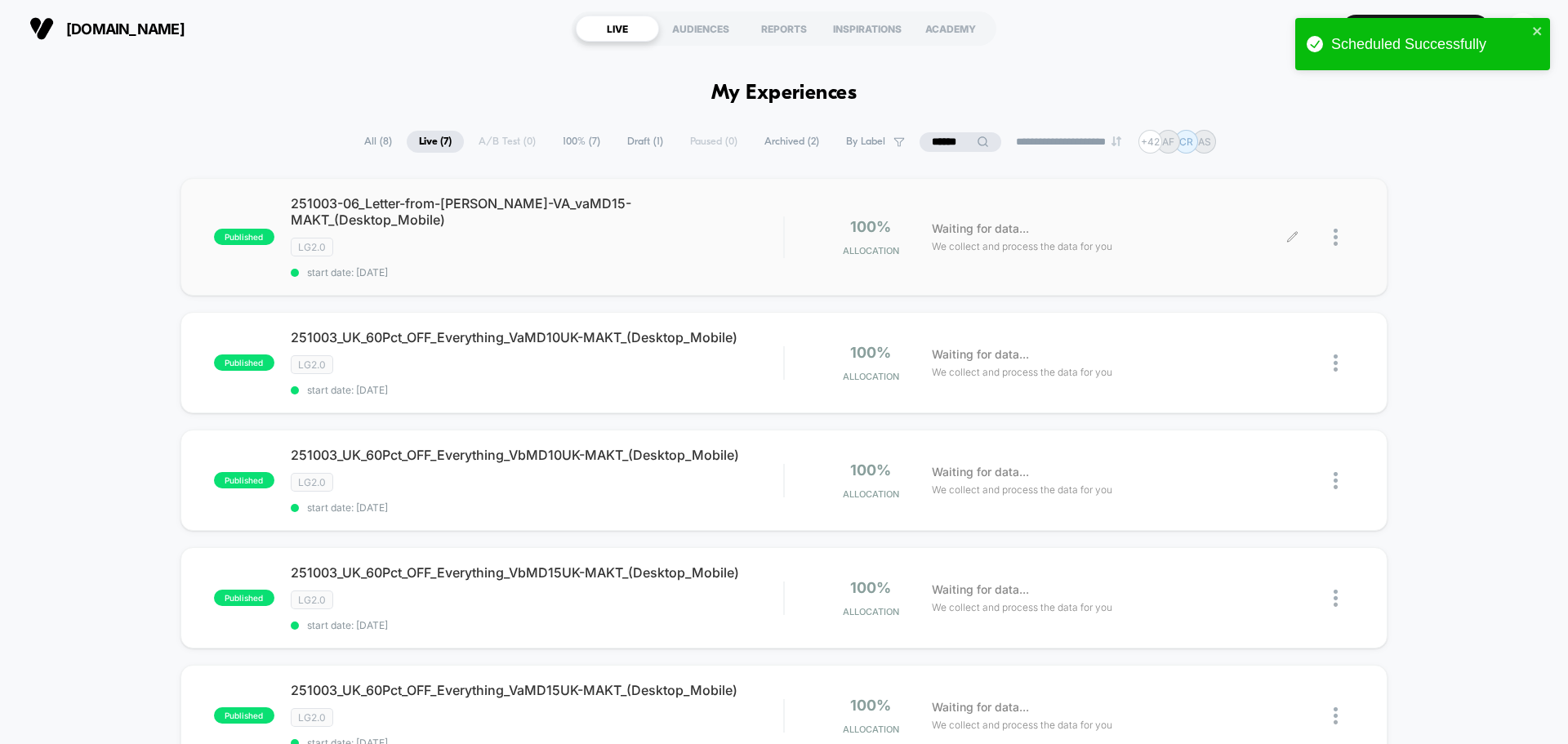
click at [1339, 225] on div at bounding box center [1344, 236] width 20 height 38
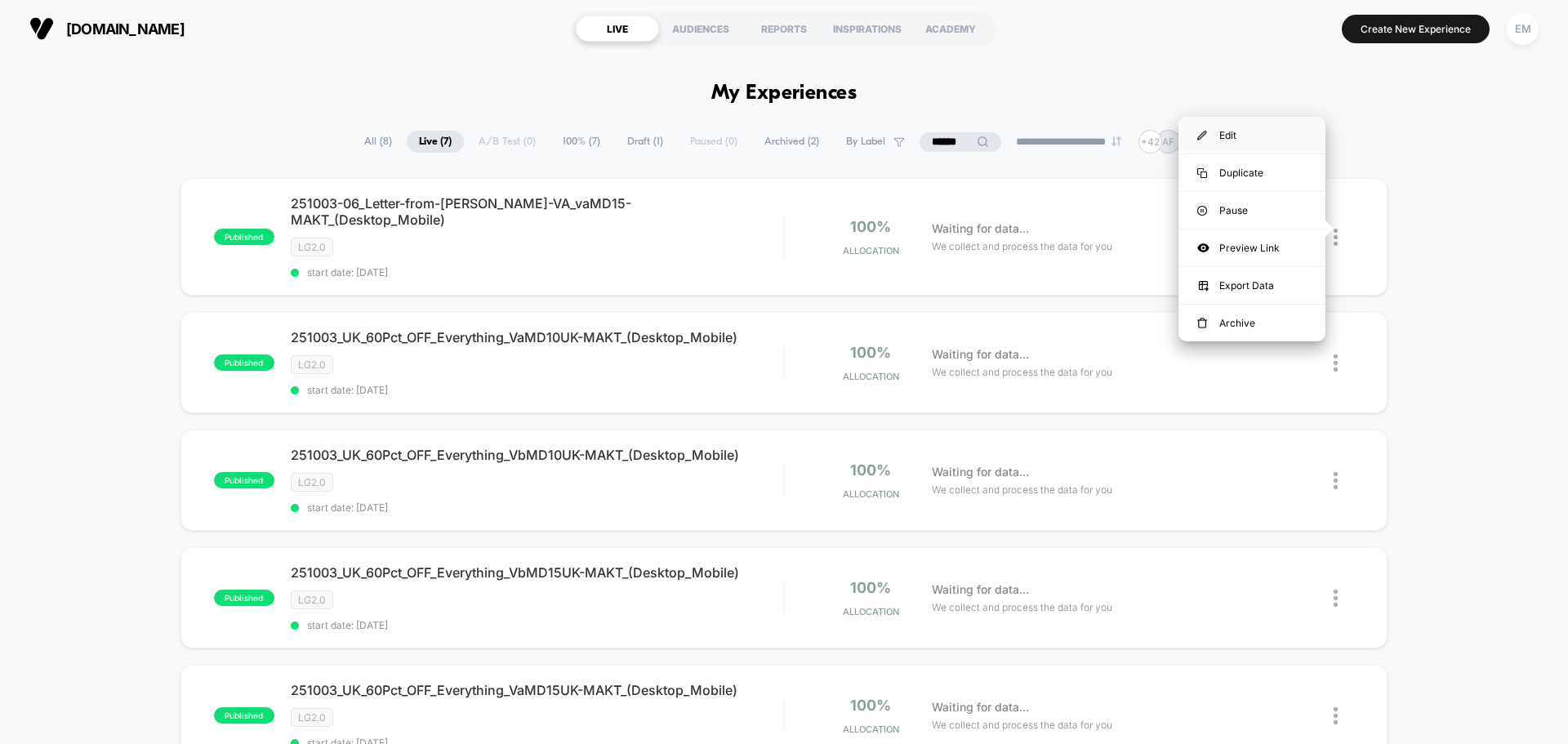
click at [1235, 130] on div "Edit" at bounding box center [1252, 135] width 147 height 37
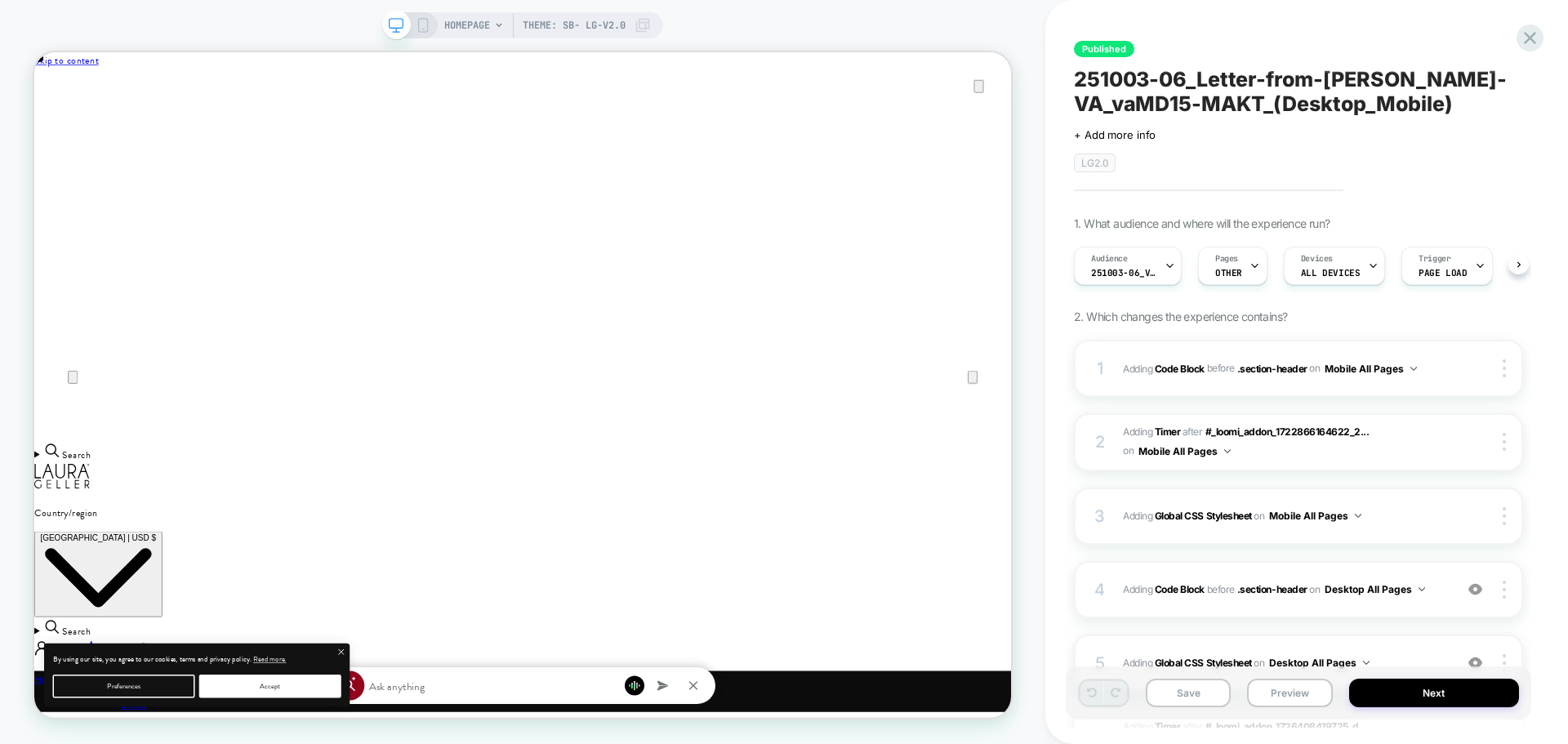
click at [424, 27] on icon at bounding box center [423, 24] width 14 height 14
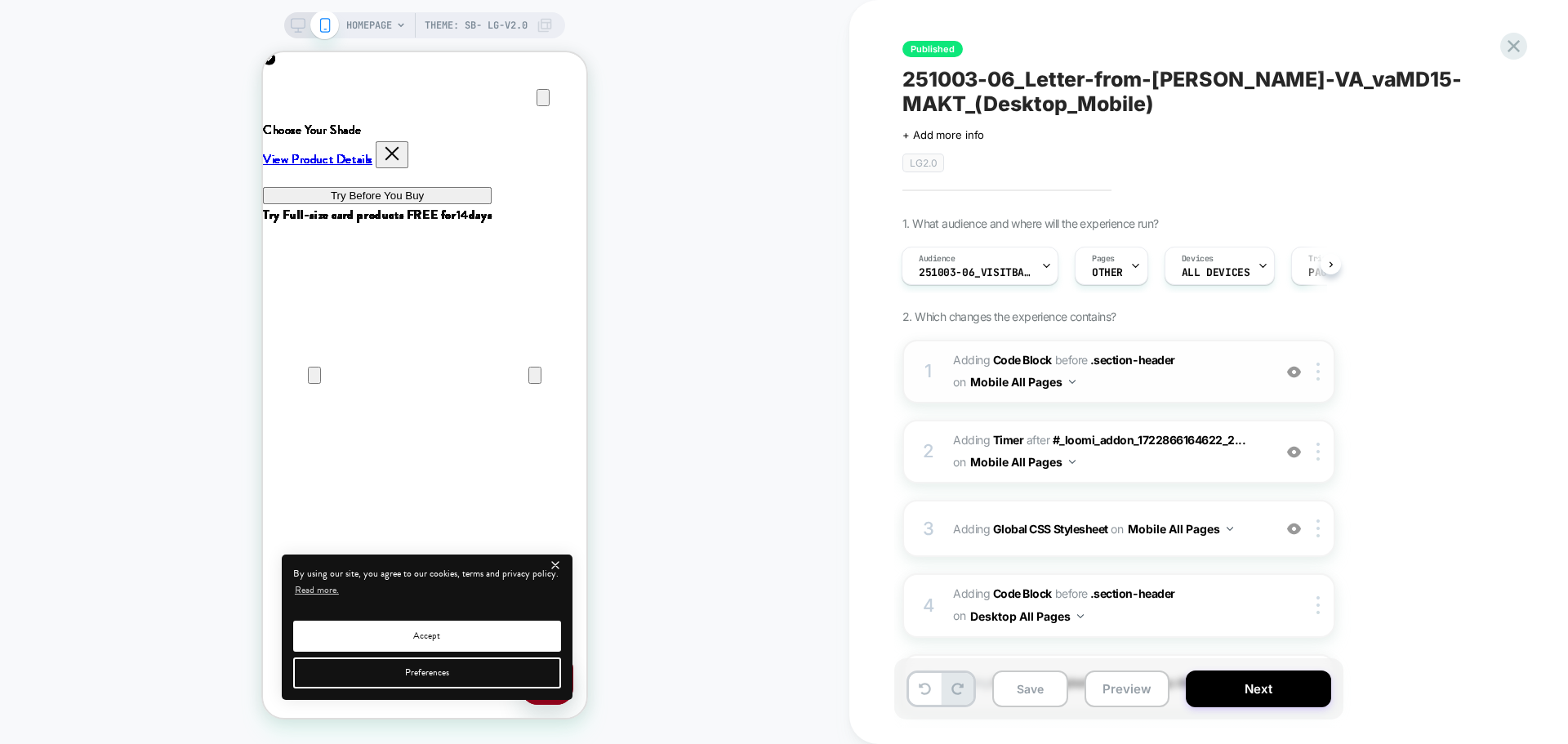
drag, startPoint x: 1156, startPoint y: 385, endPoint x: 300, endPoint y: 257, distance: 865.5
click at [1156, 385] on span "Adding Code Block BEFORE .section-header .section-header on Mobile All Pages" at bounding box center [1108, 371] width 311 height 44
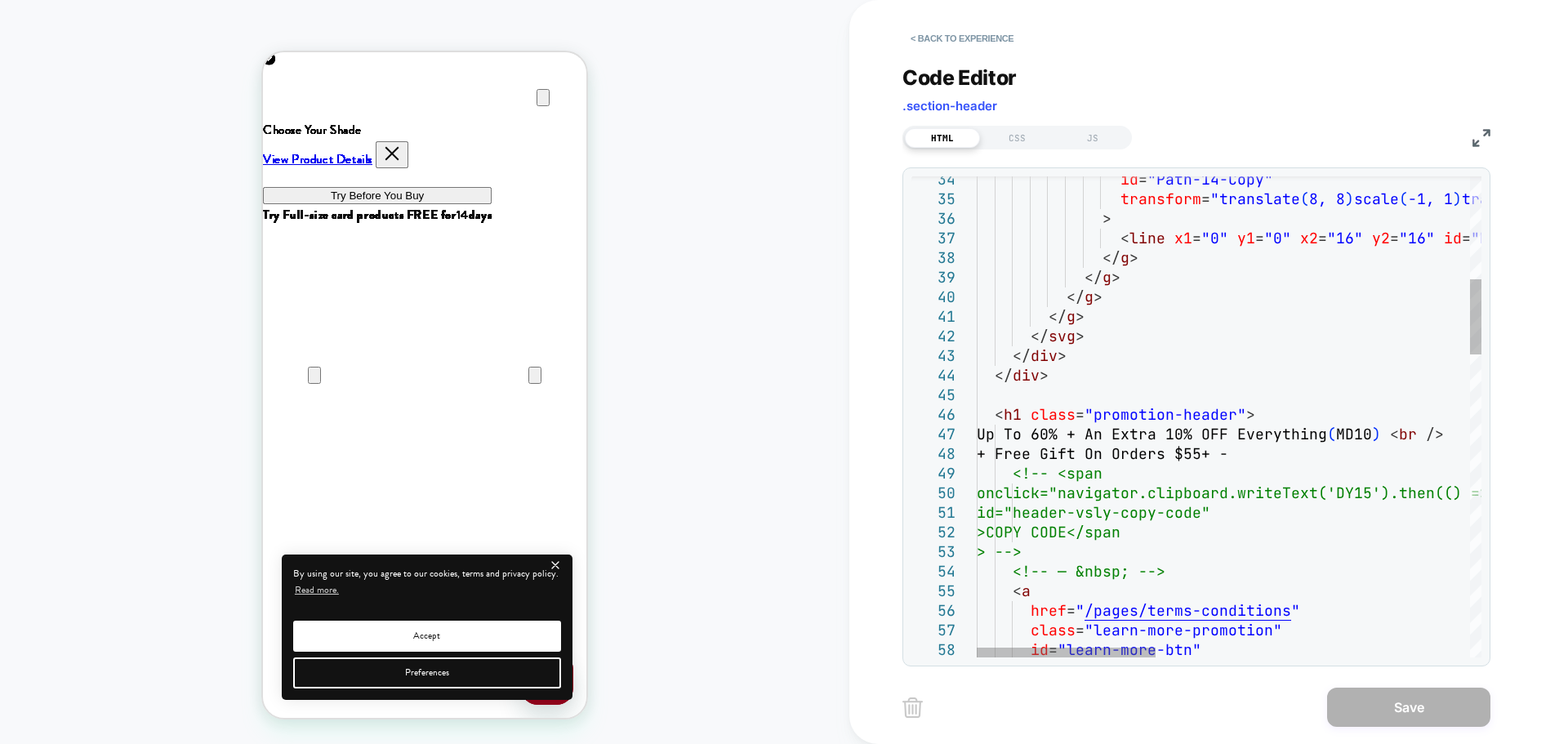
type textarea "**********"
click at [1409, 696] on button "Save" at bounding box center [1409, 707] width 164 height 39
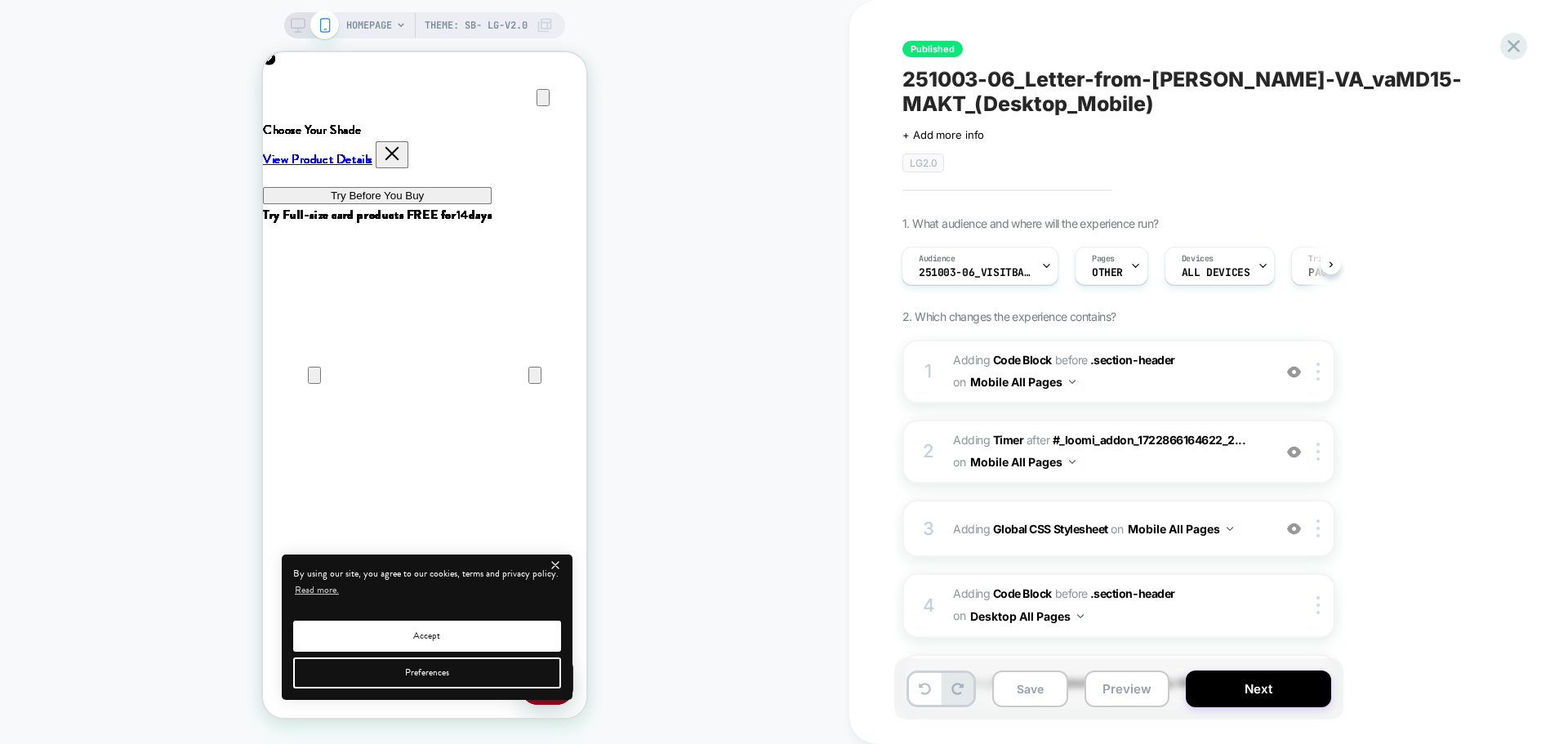
scroll to position [243, 0]
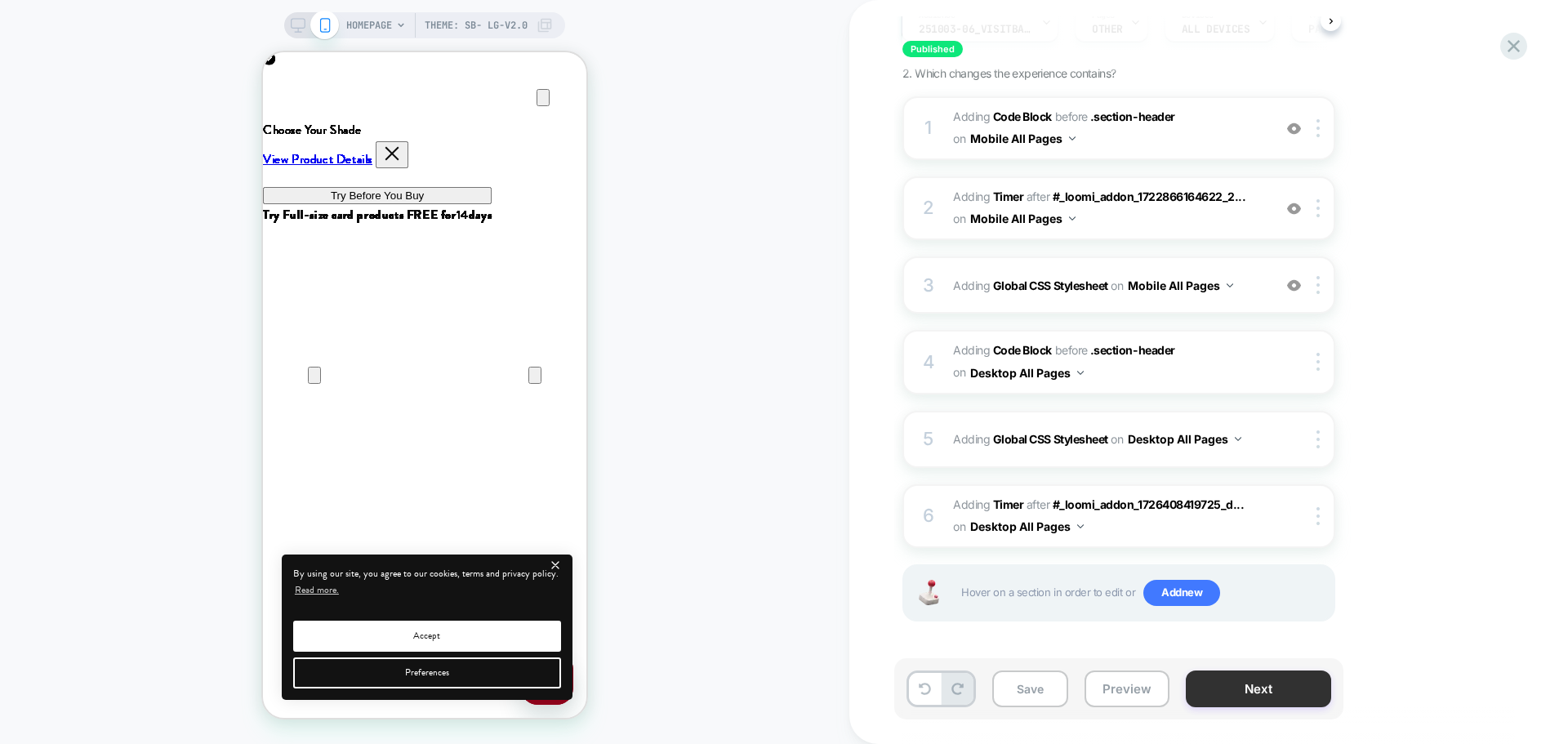
click at [1207, 700] on button "Next" at bounding box center [1258, 688] width 145 height 37
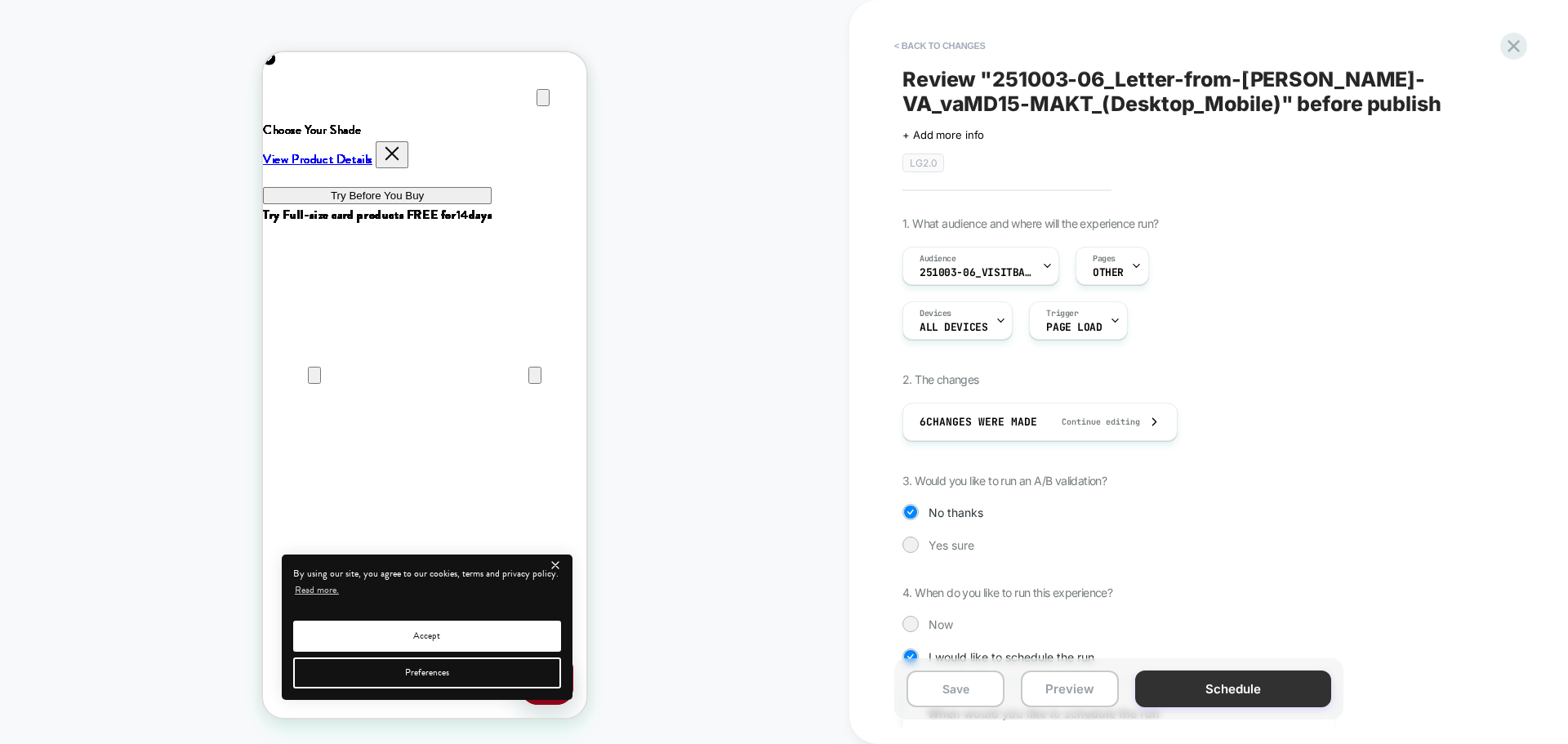
click at [1174, 683] on button "Schedule" at bounding box center [1233, 688] width 196 height 37
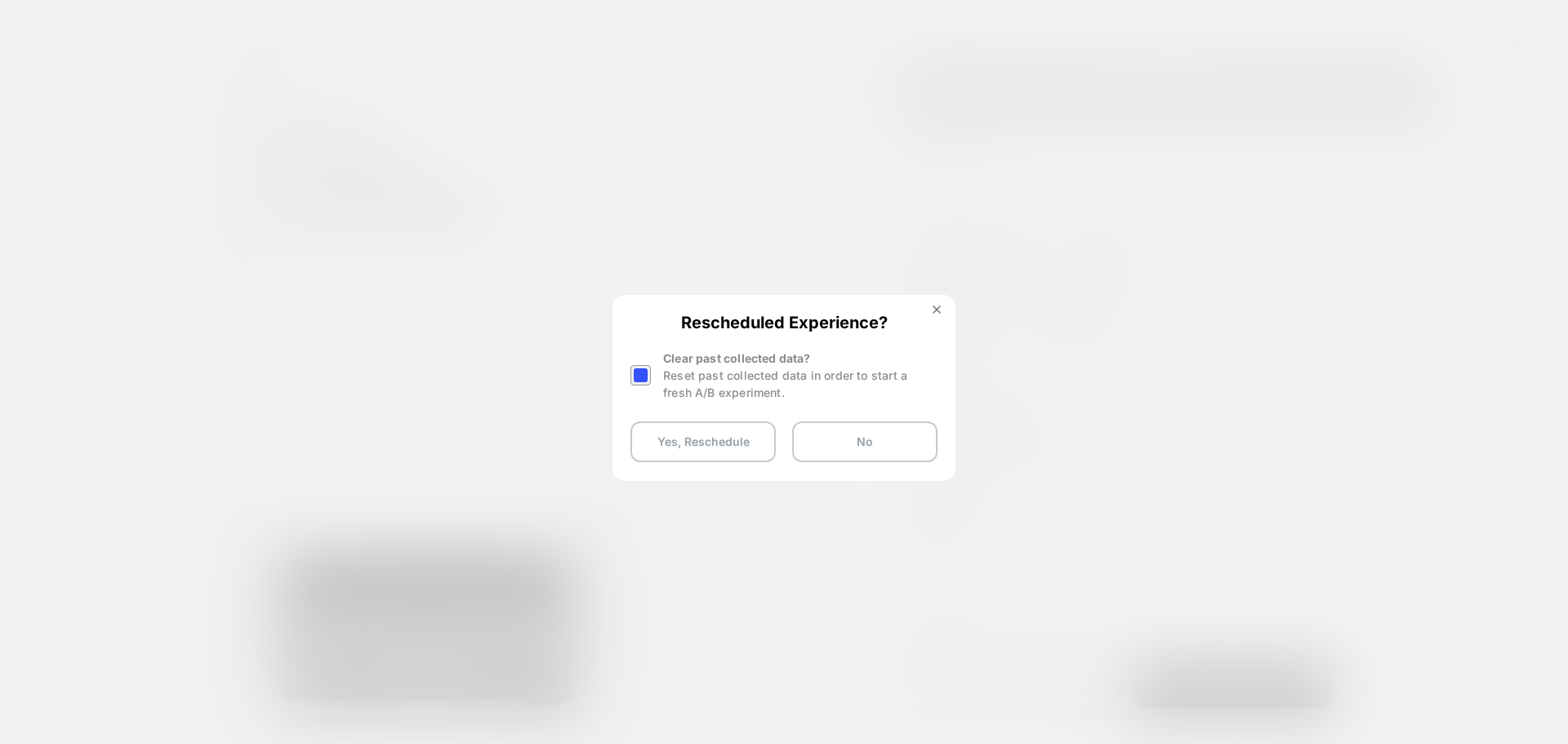
click at [646, 375] on div at bounding box center [641, 375] width 20 height 20
drag, startPoint x: 822, startPoint y: 456, endPoint x: 706, endPoint y: 438, distance: 117.4
click at [706, 438] on div "Yes, Reschedule No" at bounding box center [784, 441] width 307 height 40
click at [704, 438] on button "Yes, Reschedule" at bounding box center [703, 441] width 145 height 40
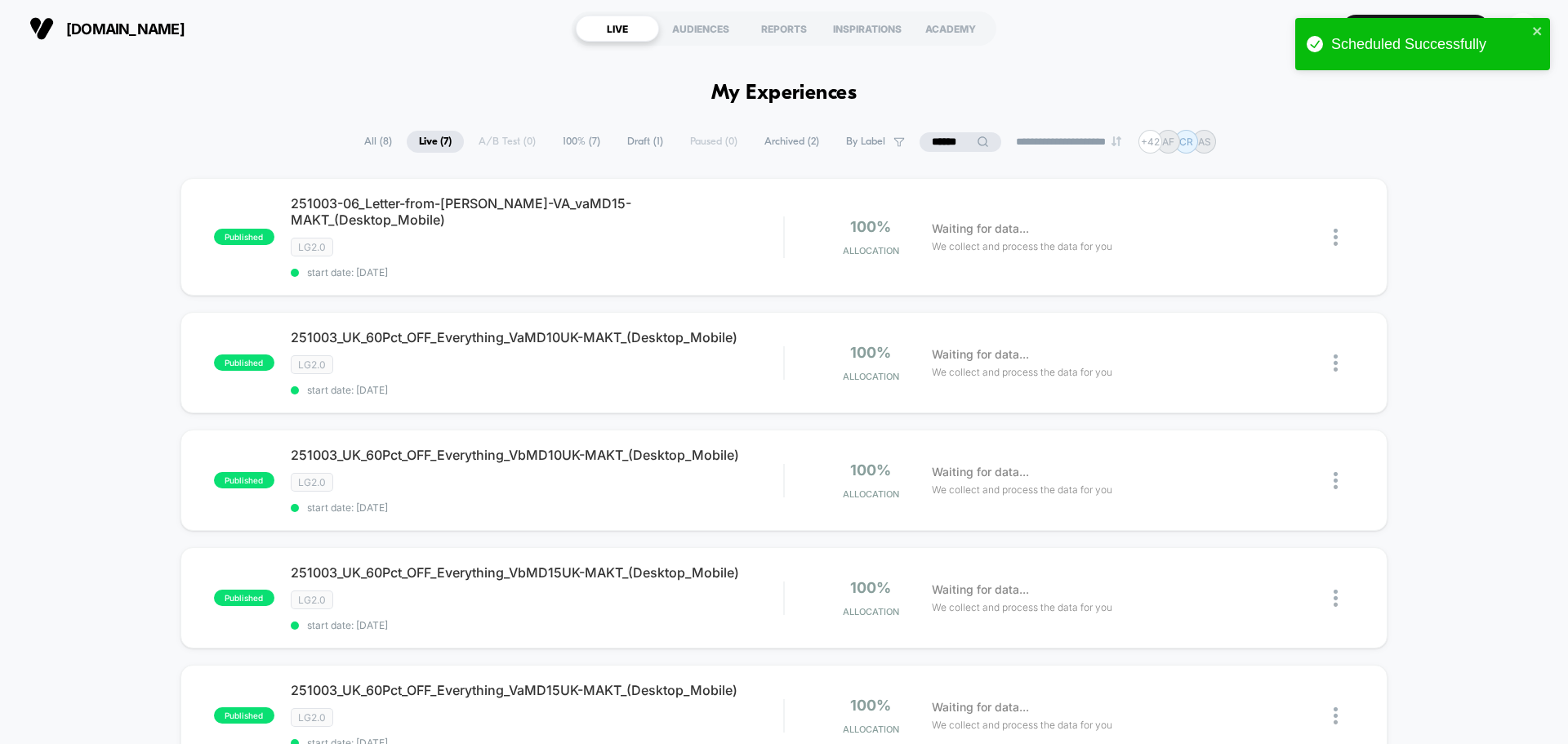
click at [487, 138] on div "**********" at bounding box center [784, 142] width 864 height 24
click at [581, 139] on span "100% ( 7 )" at bounding box center [581, 142] width 62 height 22
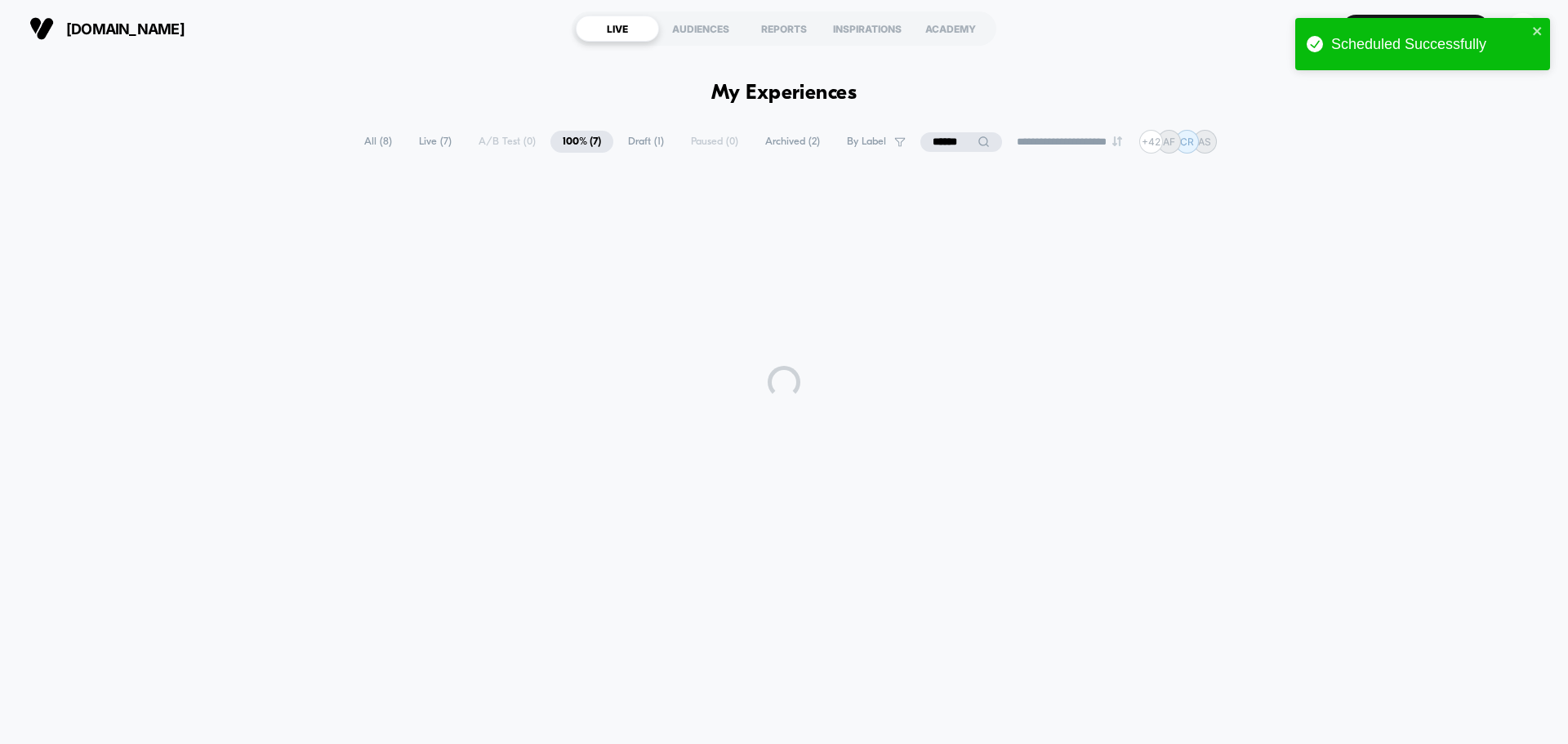
click at [645, 141] on span "Draft ( 1 )" at bounding box center [646, 142] width 61 height 22
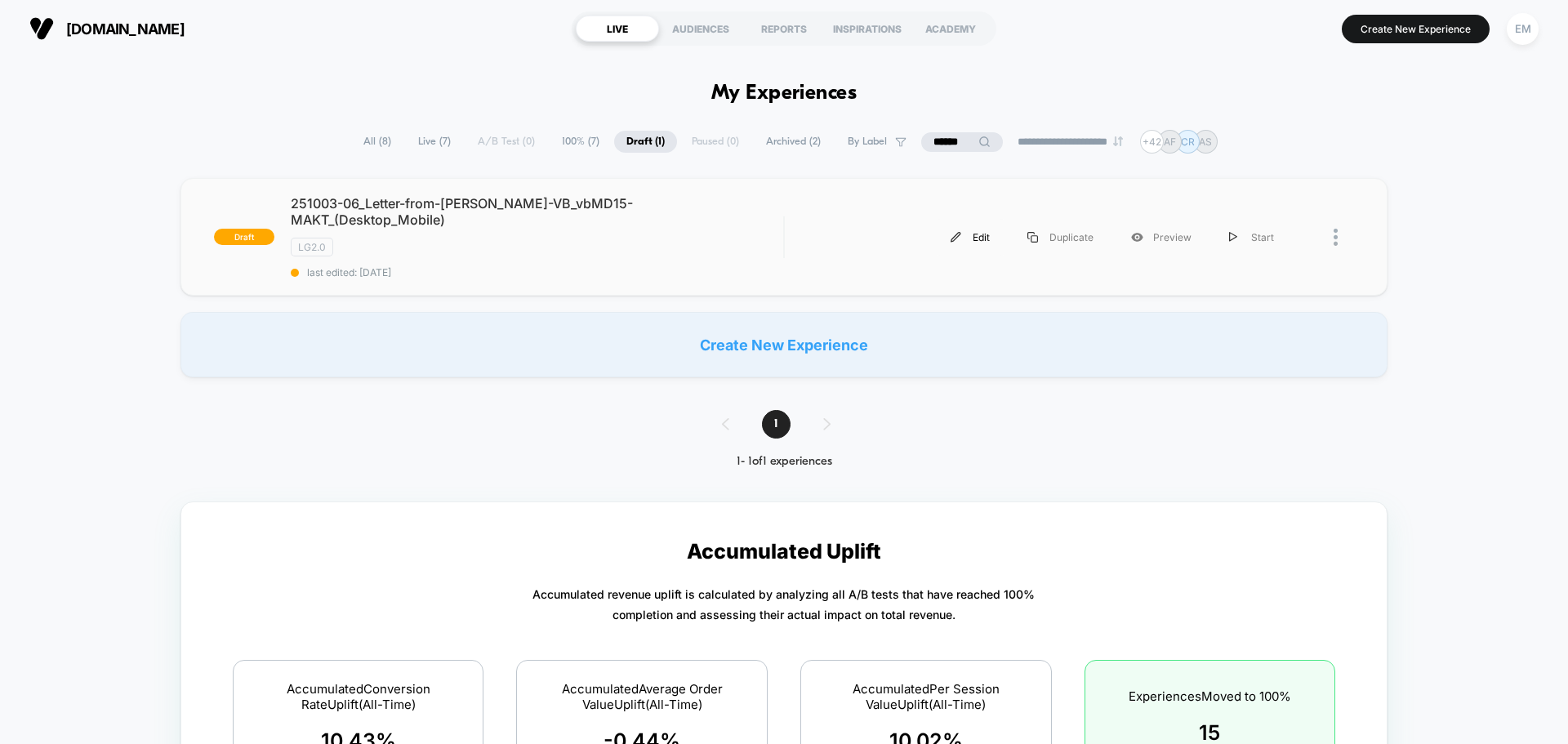
click at [978, 229] on div "Edit" at bounding box center [970, 237] width 77 height 37
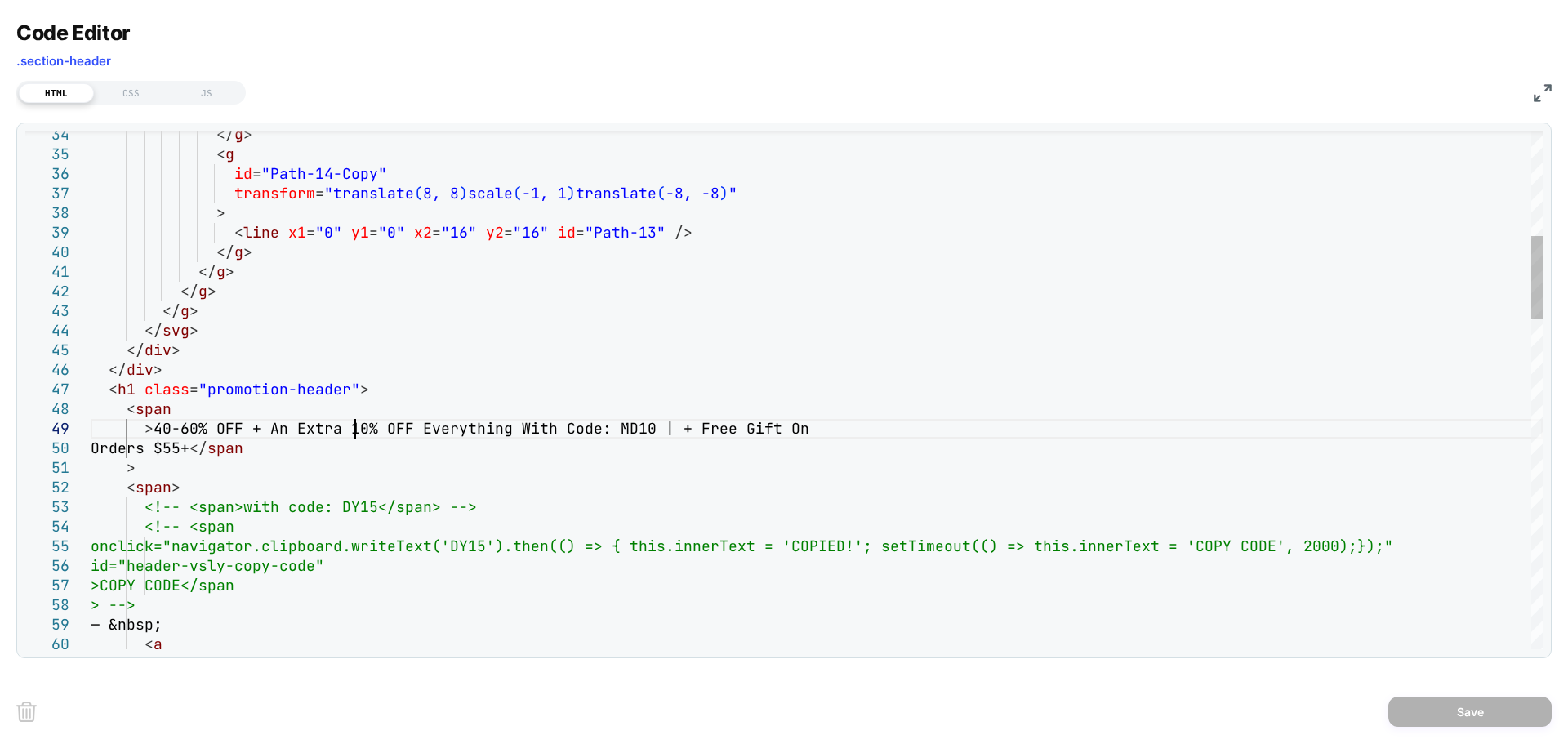
scroll to position [0, 2605]
type textarea "**********"
click at [1452, 695] on div "Save" at bounding box center [783, 710] width 1535 height 65
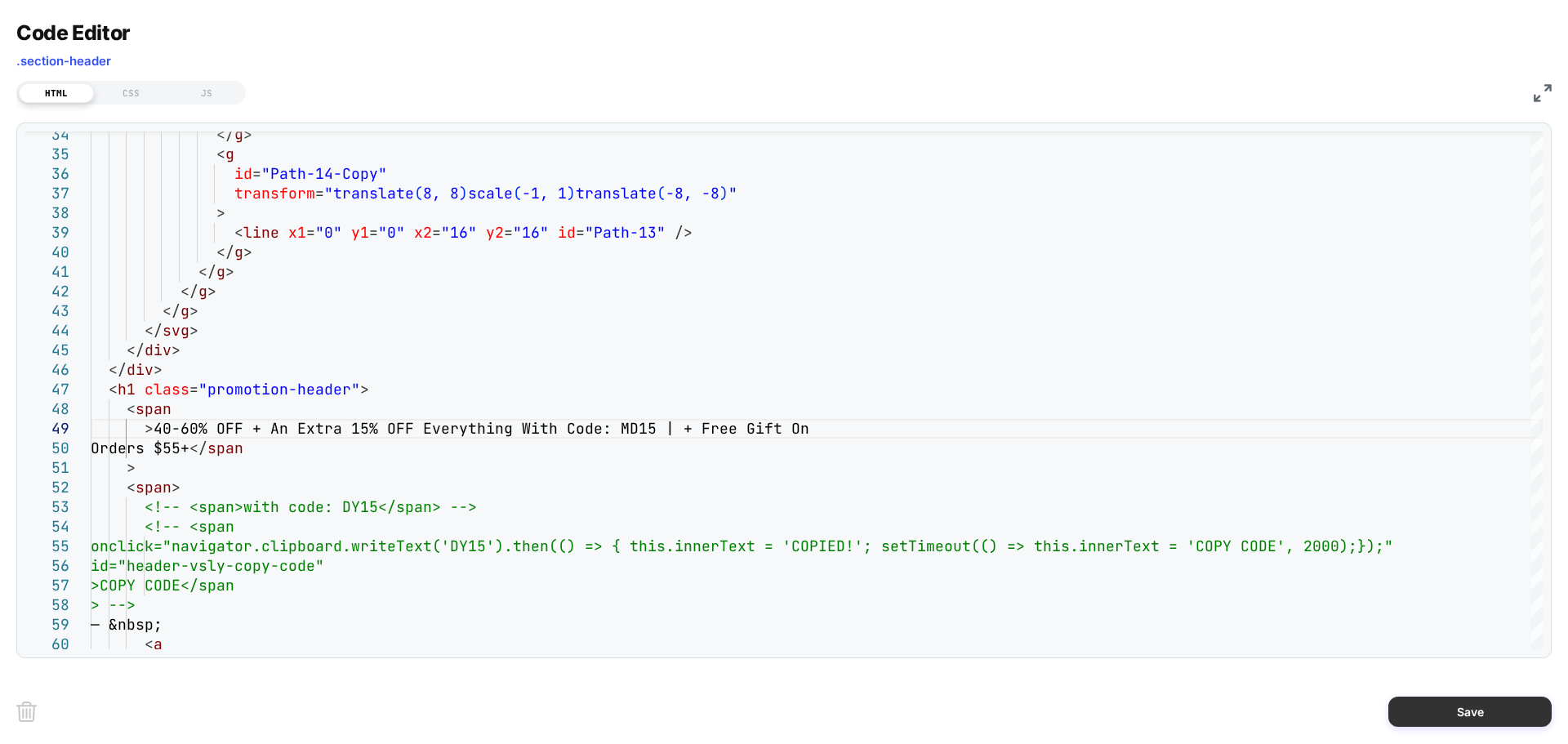
click at [1445, 702] on button "Save" at bounding box center [1470, 711] width 164 height 30
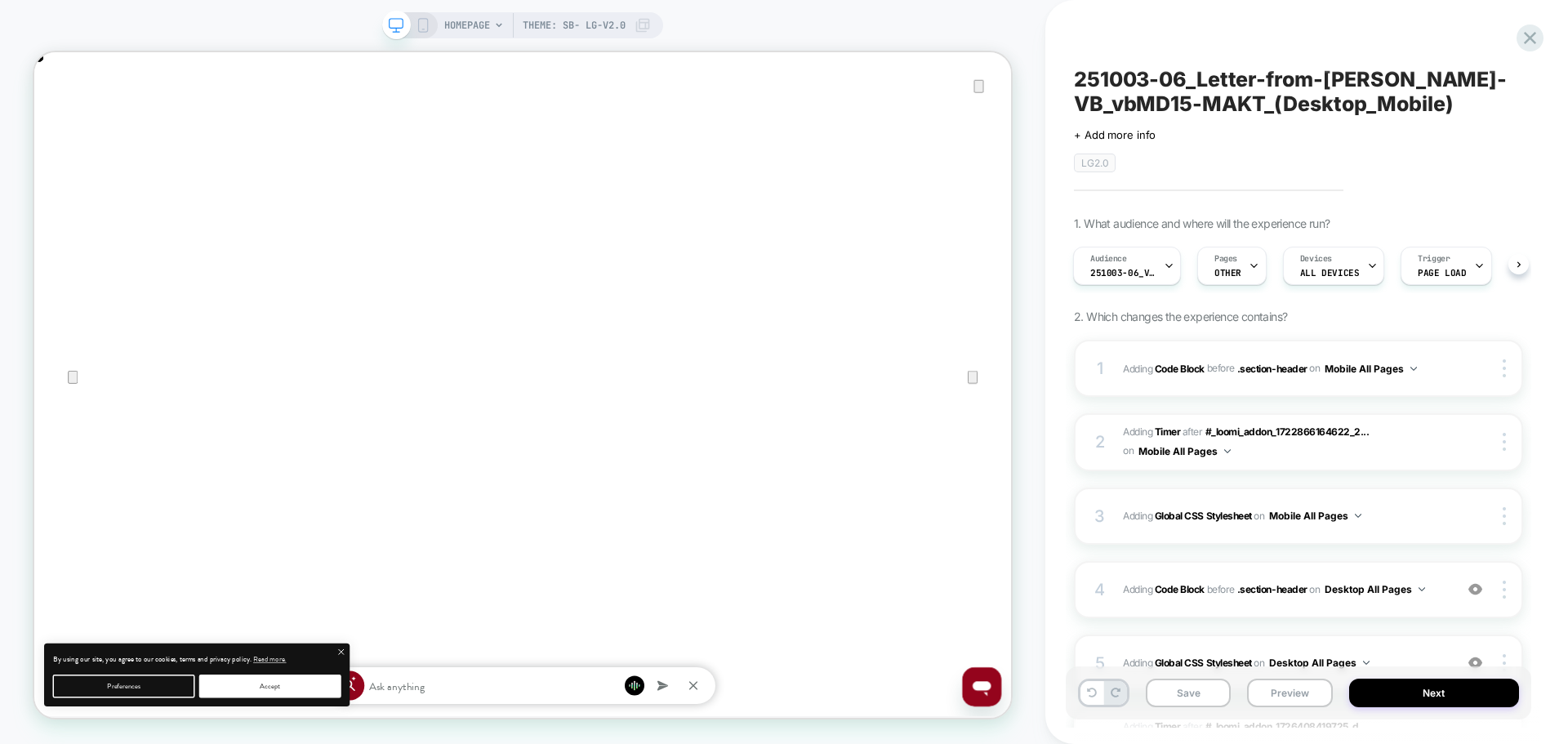
scroll to position [217, 0]
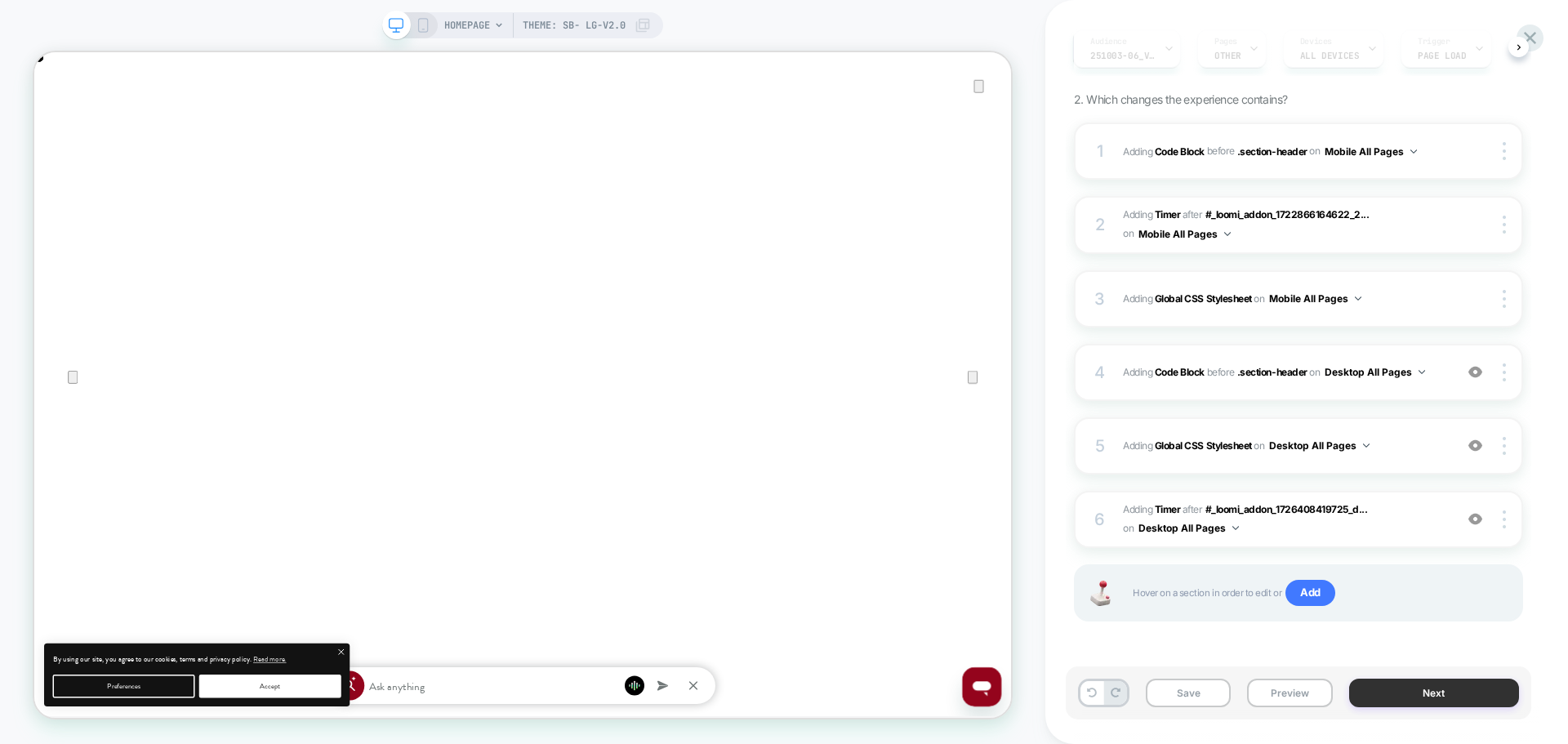
click at [1391, 687] on button "Next" at bounding box center [1435, 693] width 170 height 29
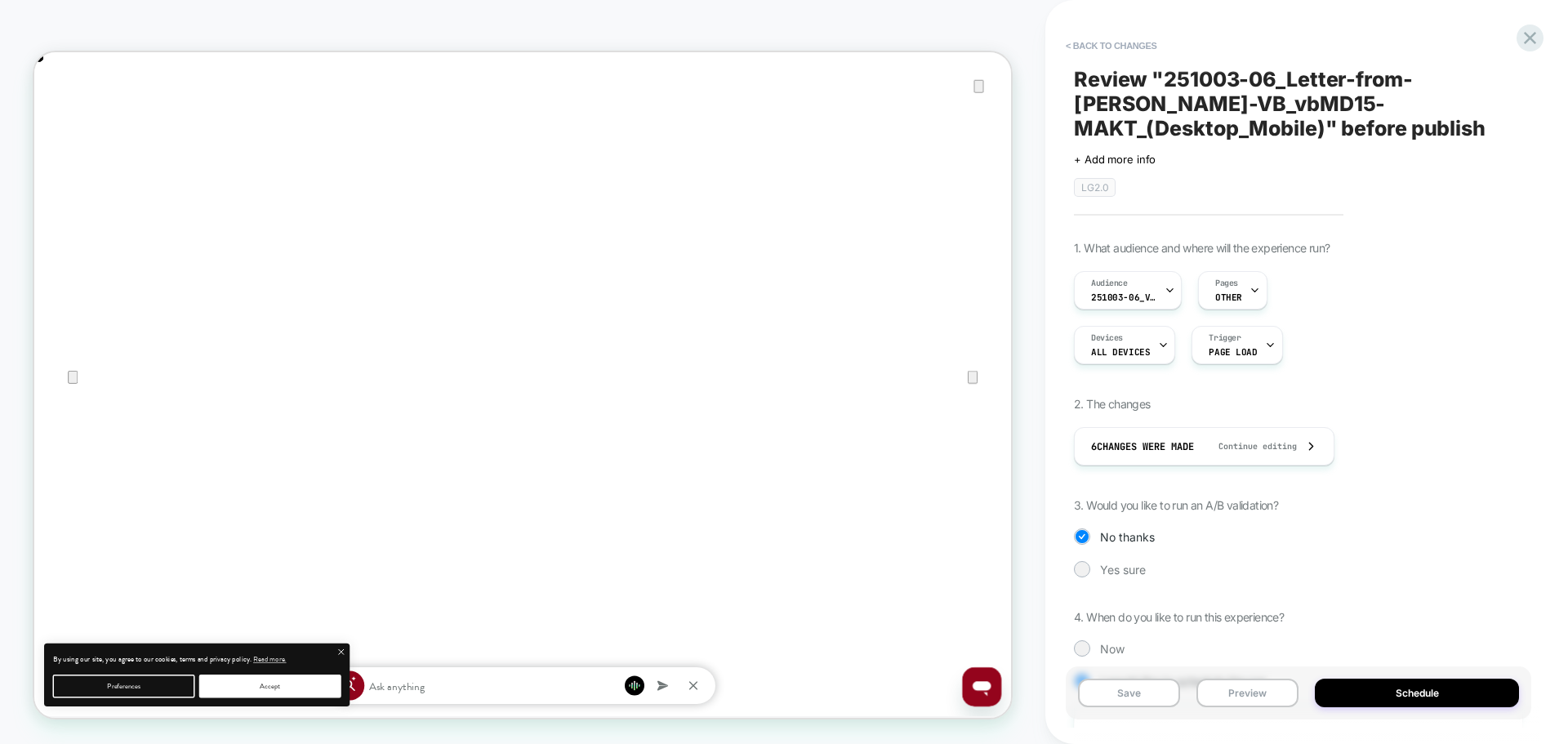
scroll to position [0, 1302]
drag, startPoint x: 1309, startPoint y: 82, endPoint x: 1112, endPoint y: 80, distance: 197.0
click at [61, 125] on icon "Close" at bounding box center [50, 134] width 19 height 19
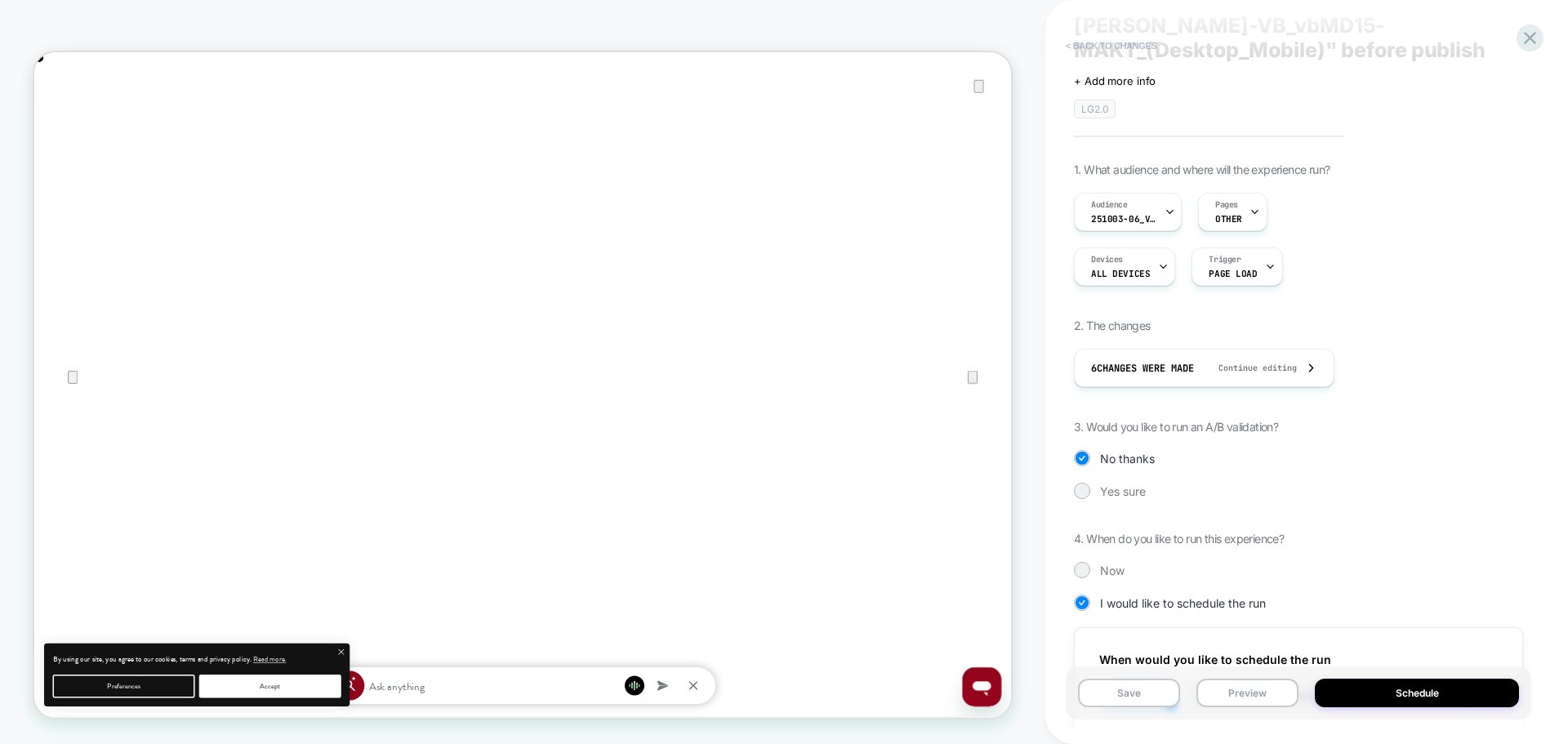
scroll to position [82, 0]
click at [1066, 44] on button "< Back to changes" at bounding box center [1111, 46] width 108 height 26
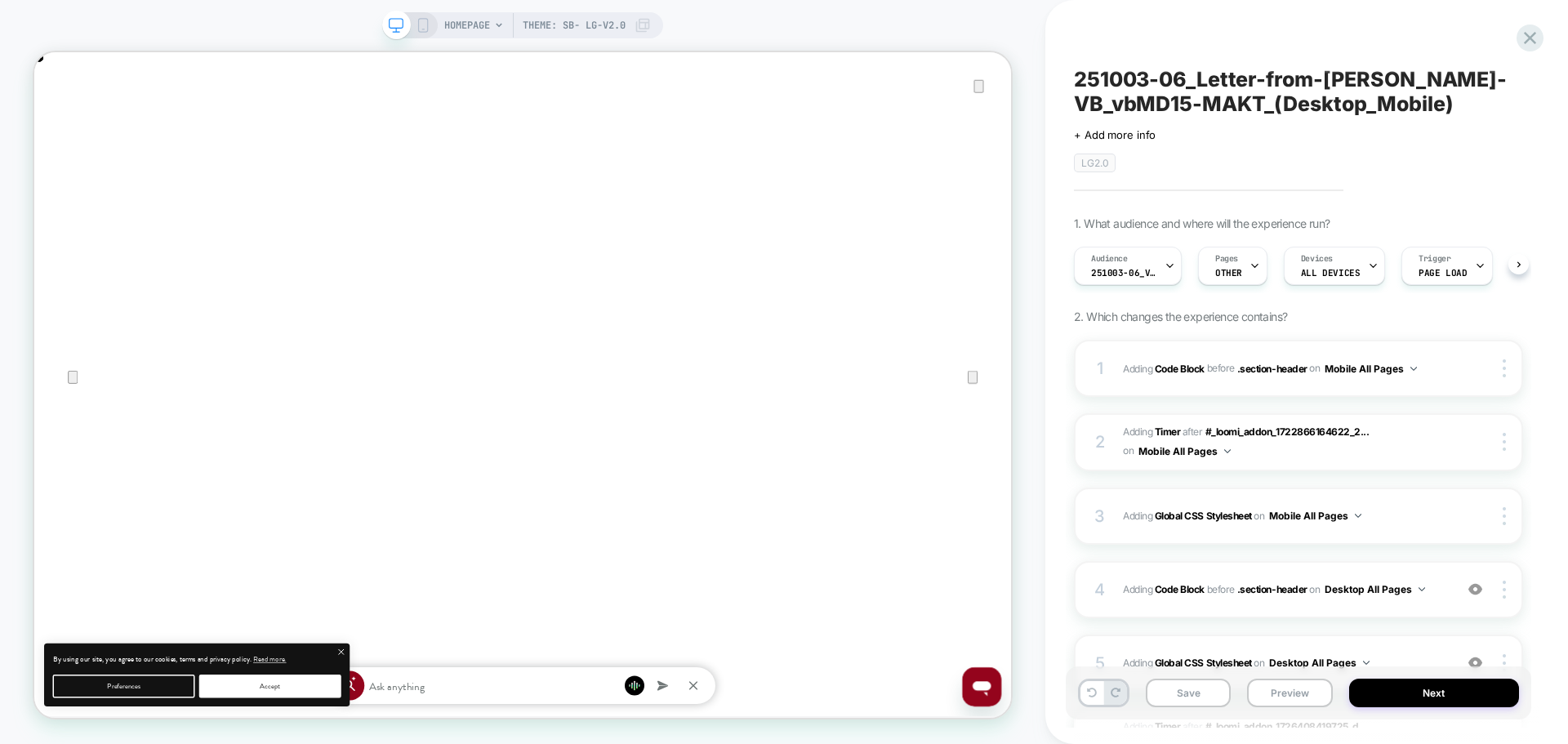
scroll to position [0, 1]
click at [419, 30] on icon at bounding box center [423, 24] width 14 height 14
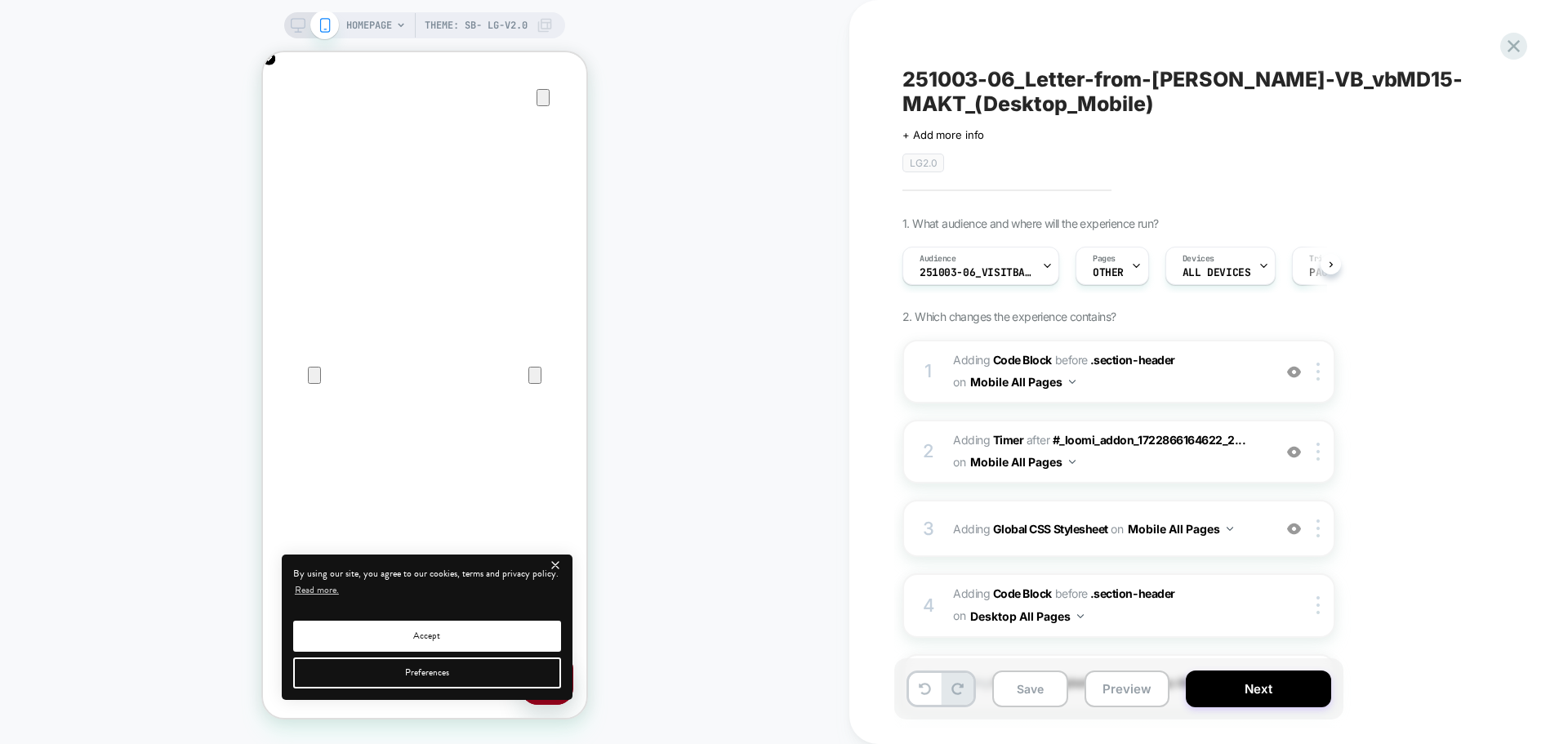
scroll to position [0, 1]
click at [1133, 388] on span "Adding Code Block BEFORE .section-header .section-header on Mobile All Pages" at bounding box center [1108, 371] width 311 height 44
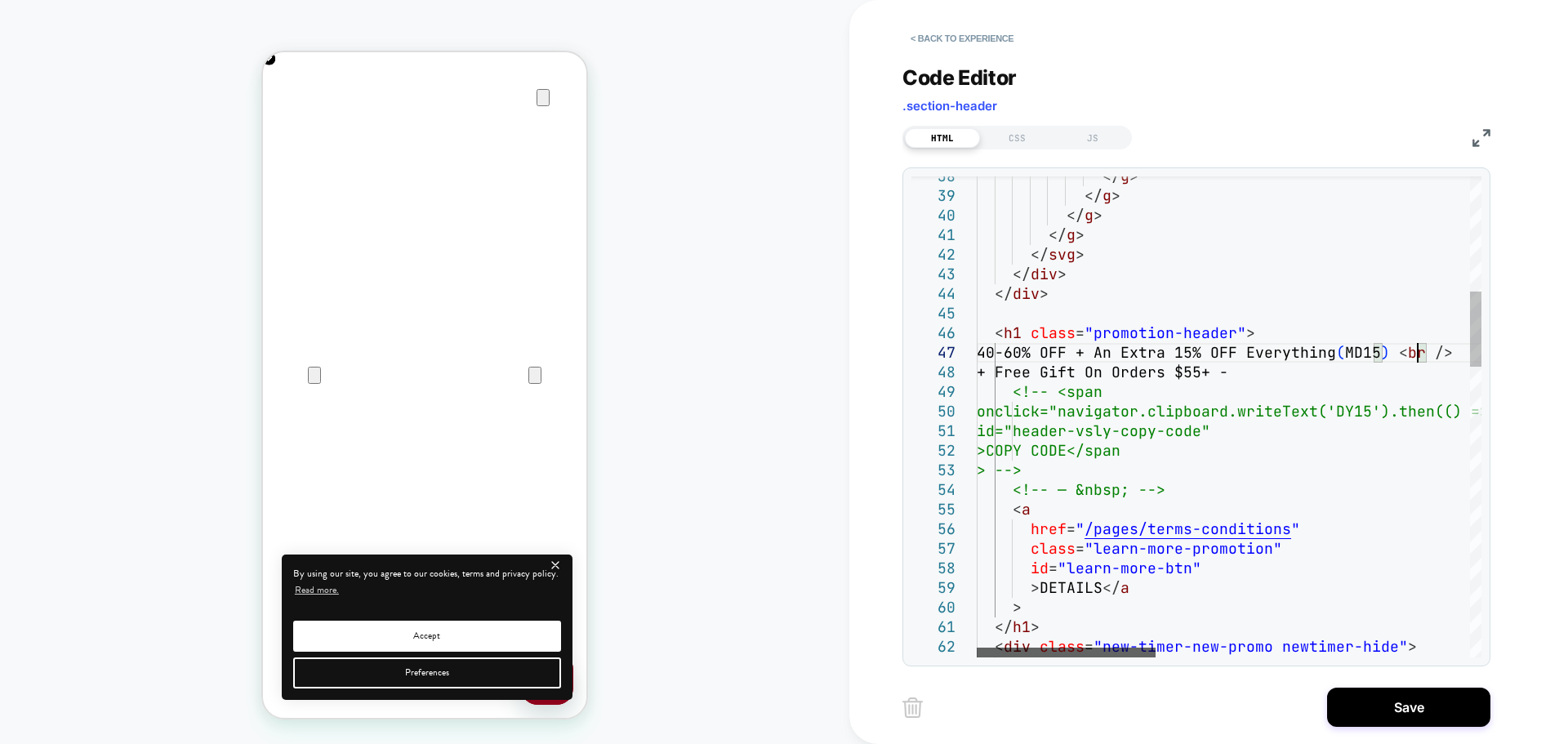
click at [1025, 653] on div at bounding box center [1066, 652] width 179 height 10
type textarea "**********"
click at [1381, 707] on button "Save" at bounding box center [1409, 707] width 164 height 39
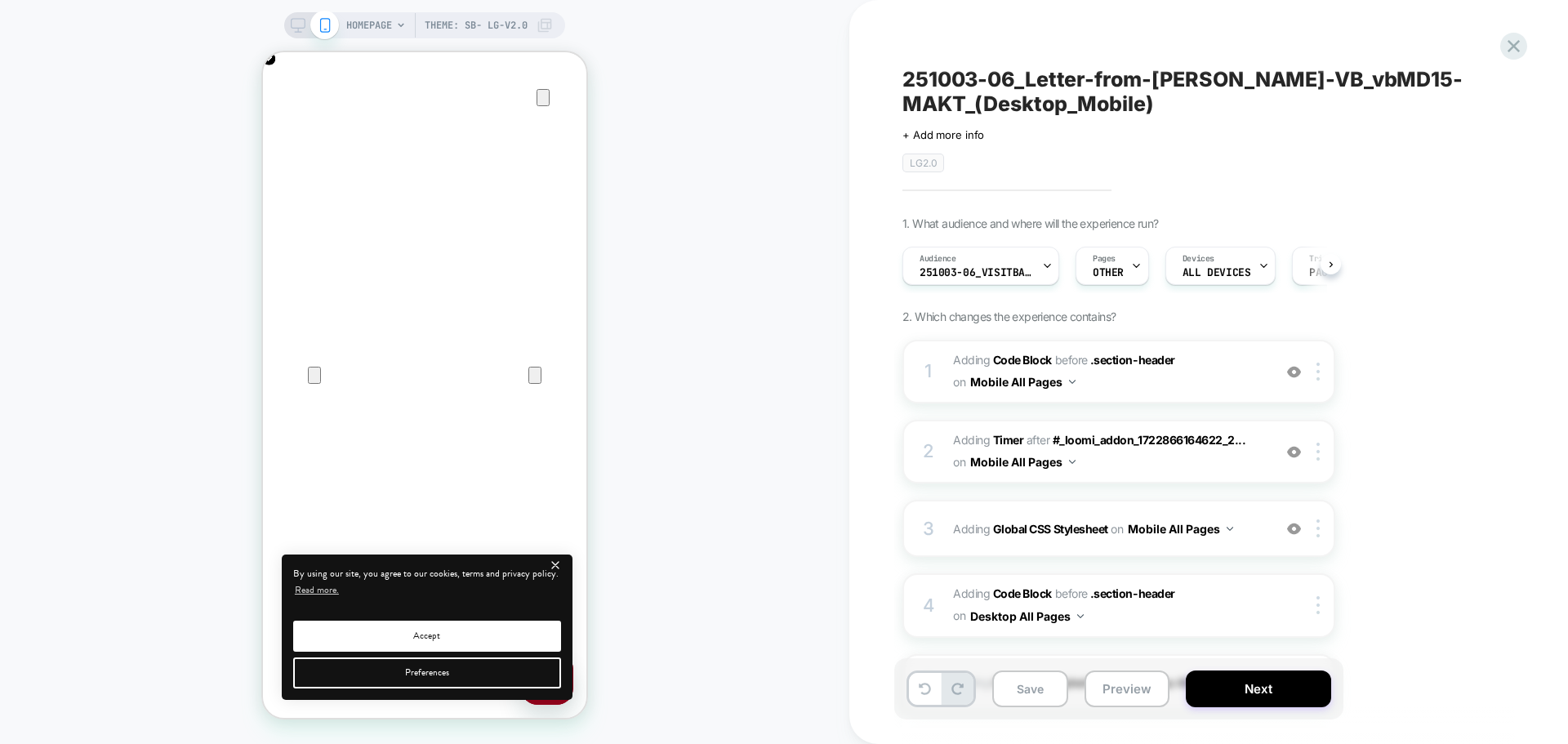
scroll to position [0, 1]
click at [1219, 687] on button "Next" at bounding box center [1258, 688] width 145 height 37
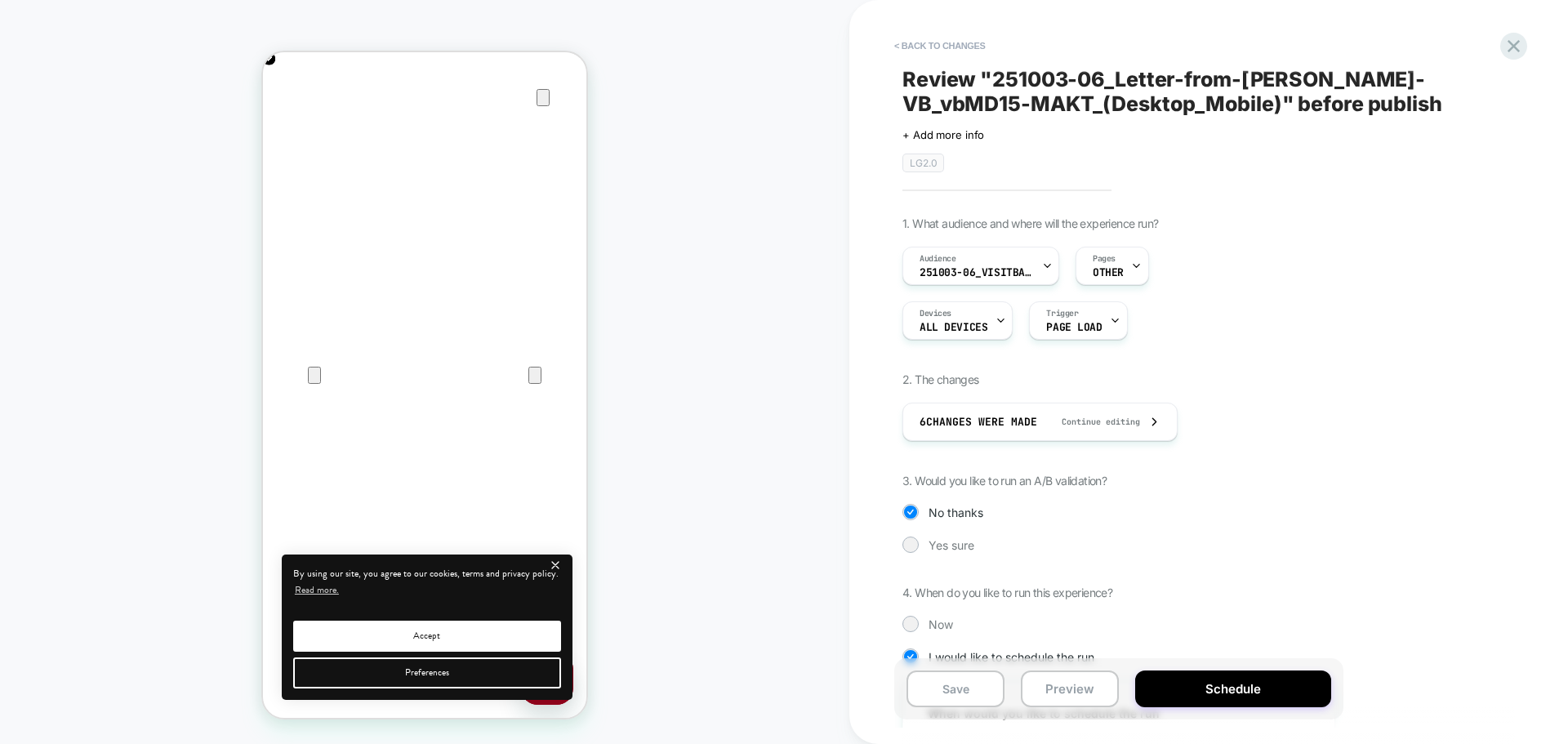
scroll to position [347, 0]
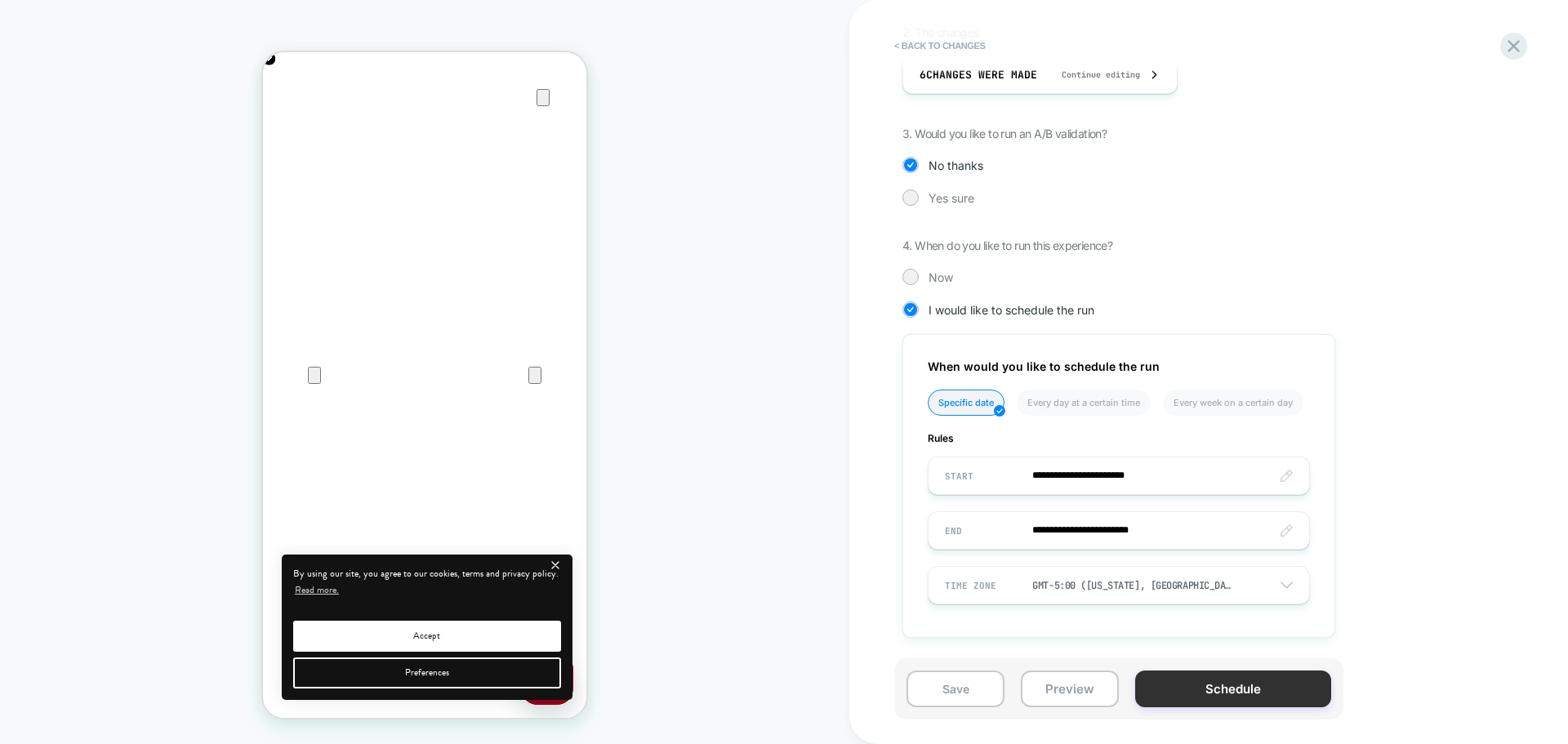
click at [1170, 690] on button "Schedule" at bounding box center [1233, 688] width 196 height 37
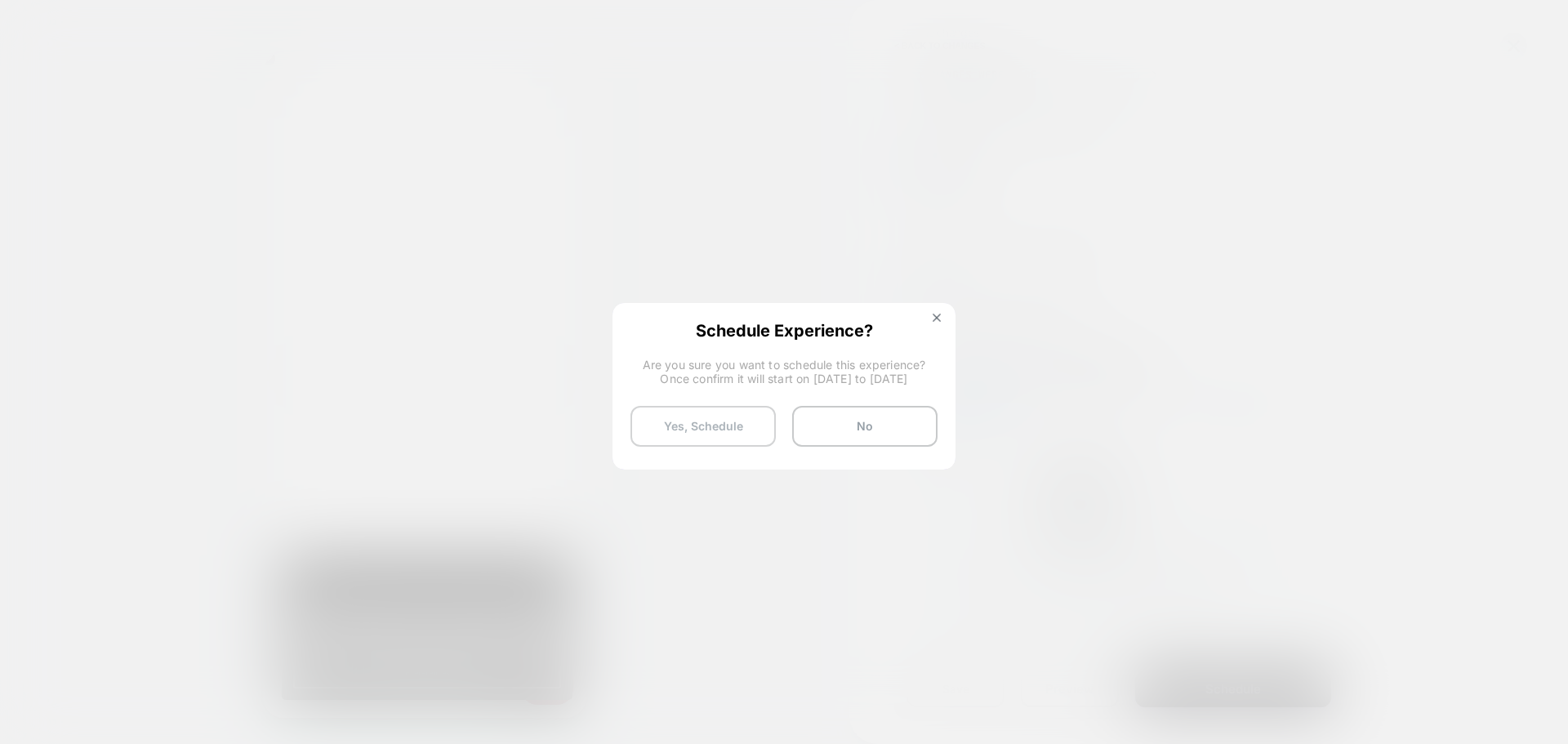
click at [667, 424] on button "Yes, Schedule" at bounding box center [703, 426] width 145 height 40
